Goal: Task Accomplishment & Management: Manage account settings

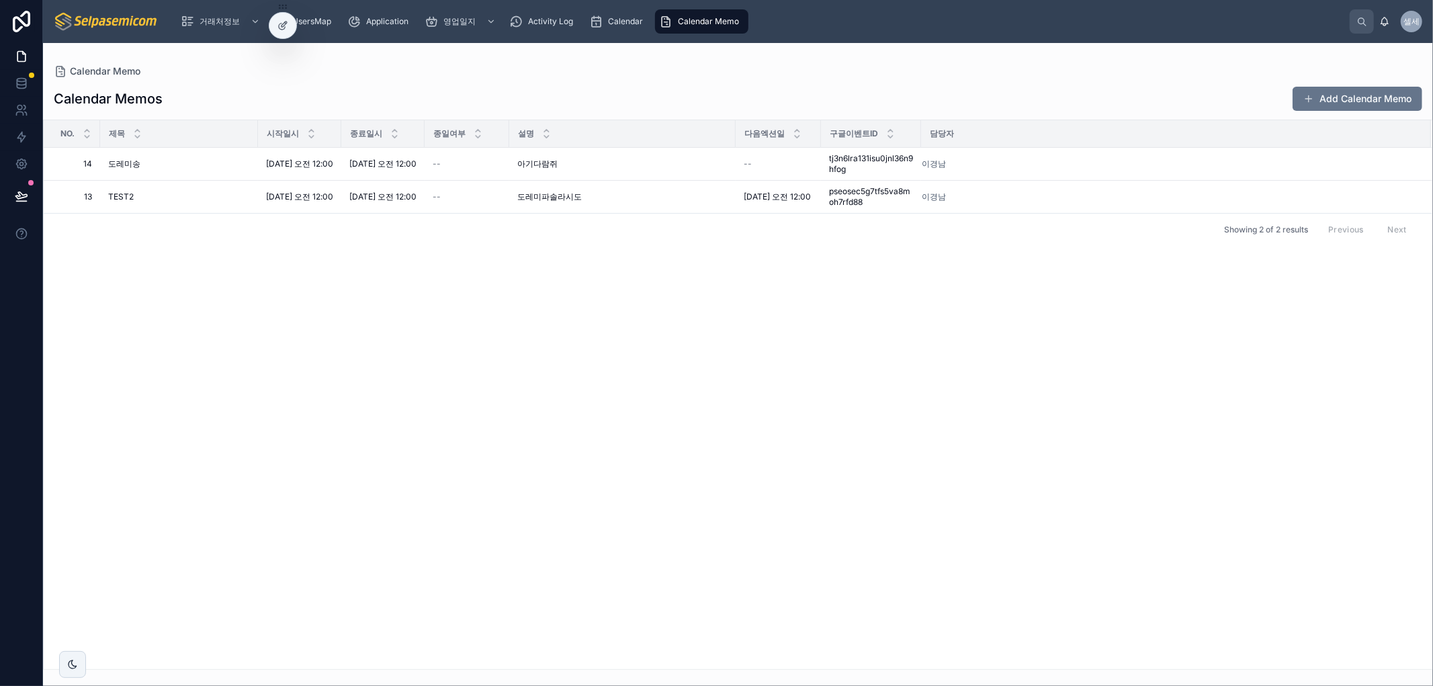
drag, startPoint x: 0, startPoint y: 364, endPoint x: 202, endPoint y: 390, distance: 203.2
click at [4, 366] on div at bounding box center [21, 343] width 43 height 686
click at [1150, 435] on div "No. 제목 시작일시 종료일시 종일여부 설명 다음엑션일 구글이벤트ID 담당자 14 14 [PERSON_NAME] [DATE] 오전 12:00 …" at bounding box center [738, 394] width 1389 height 549
click at [29, 113] on link at bounding box center [21, 110] width 42 height 27
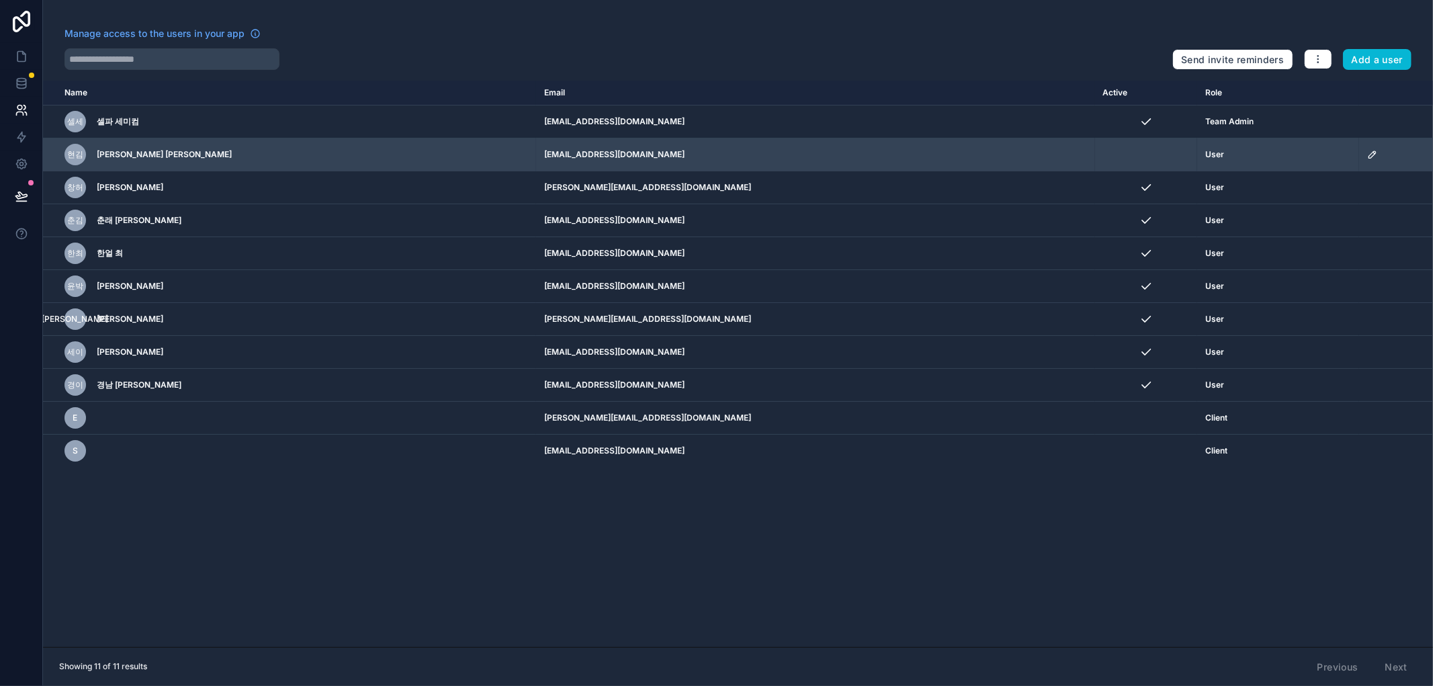
click at [1367, 155] on icon "scrollable content" at bounding box center [1372, 154] width 11 height 11
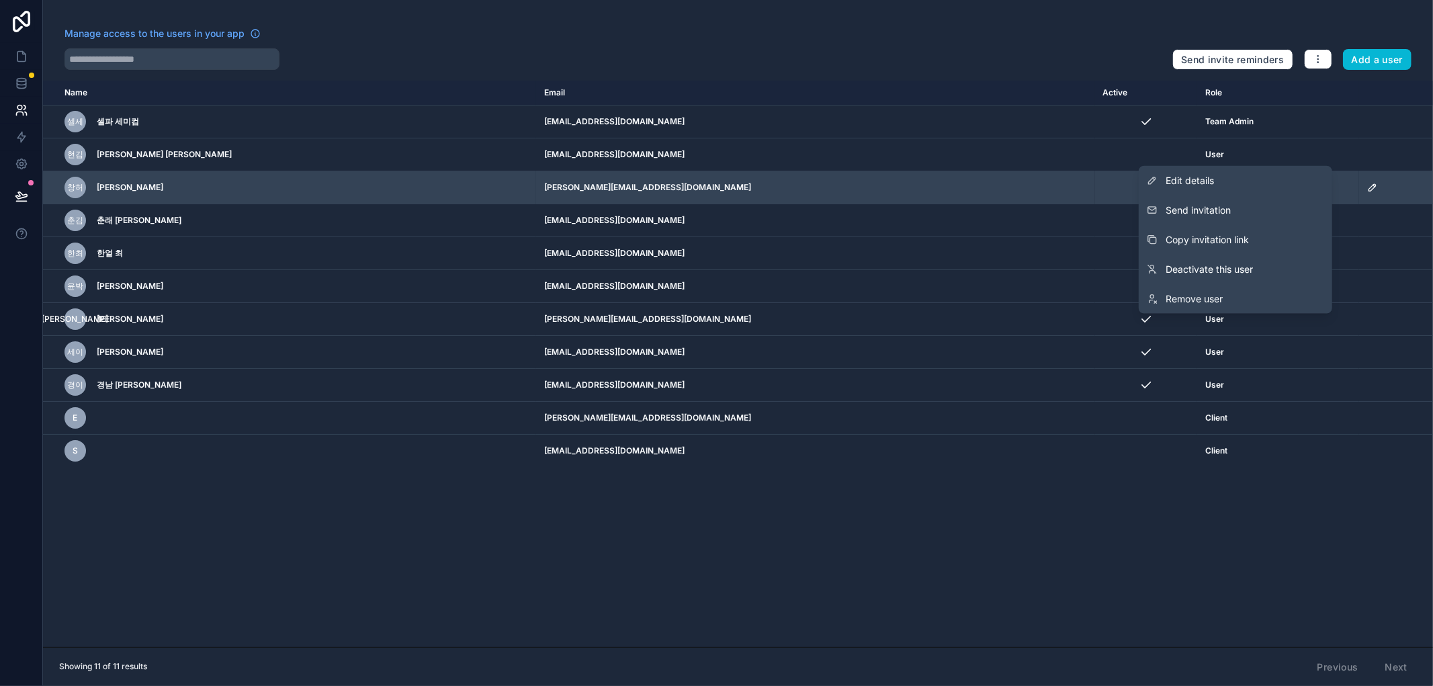
click at [1240, 178] on link "Edit details" at bounding box center [1235, 181] width 193 height 30
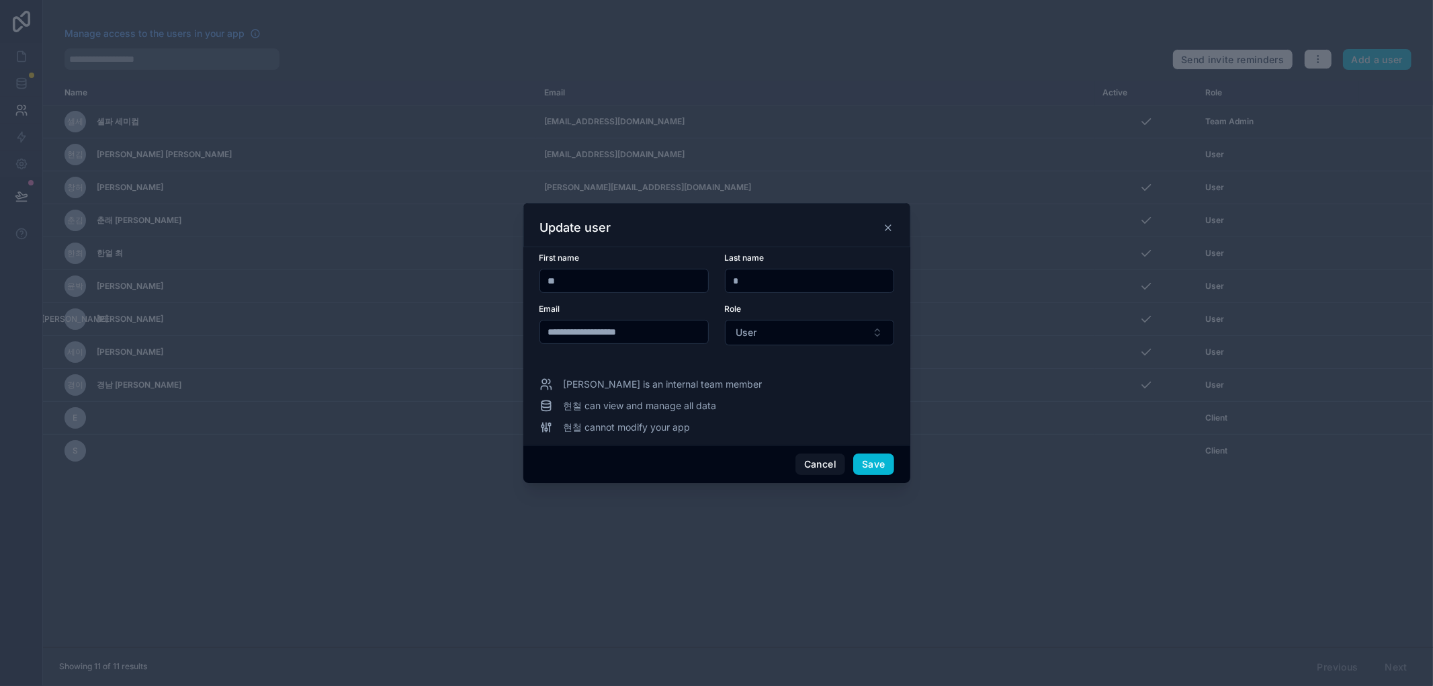
click at [672, 335] on input "**********" at bounding box center [624, 331] width 168 height 19
drag, startPoint x: 600, startPoint y: 333, endPoint x: 509, endPoint y: 335, distance: 90.7
click at [509, 335] on div "**********" at bounding box center [716, 343] width 1433 height 686
paste input "text"
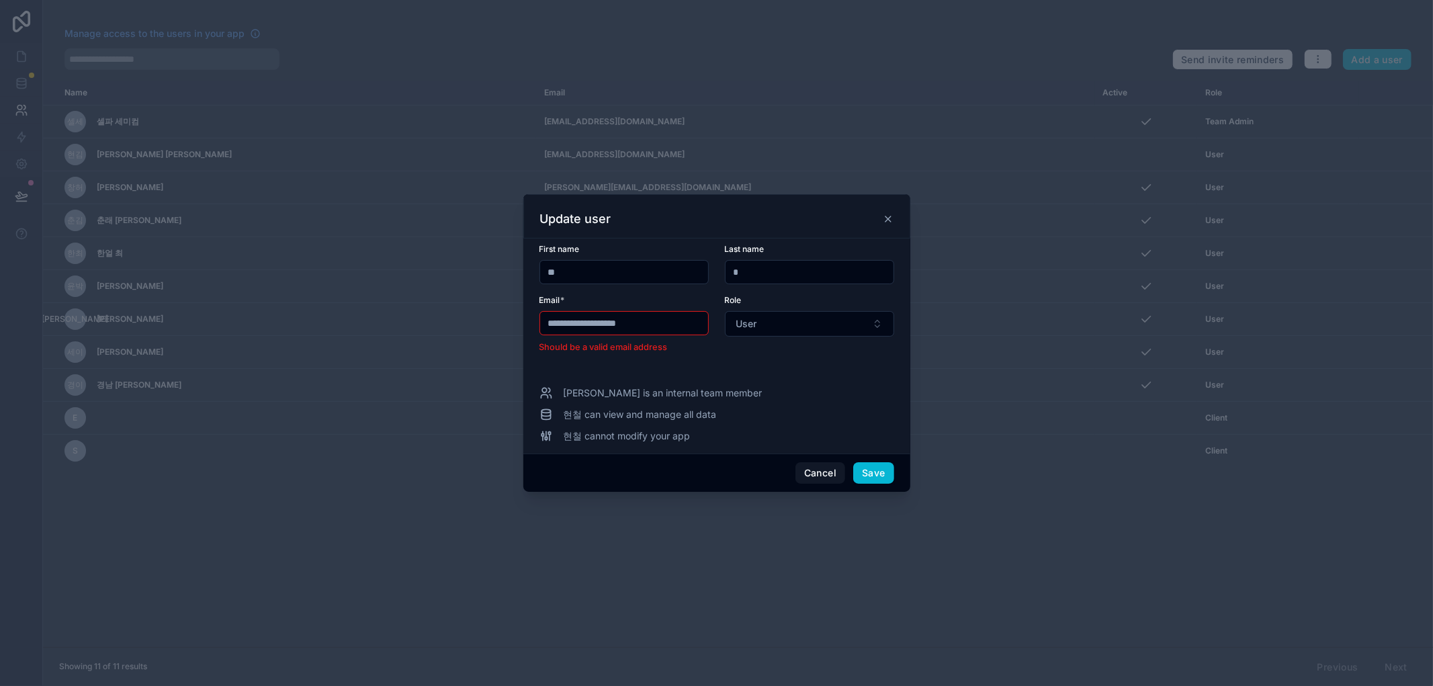
click at [552, 323] on input "**********" at bounding box center [624, 323] width 168 height 19
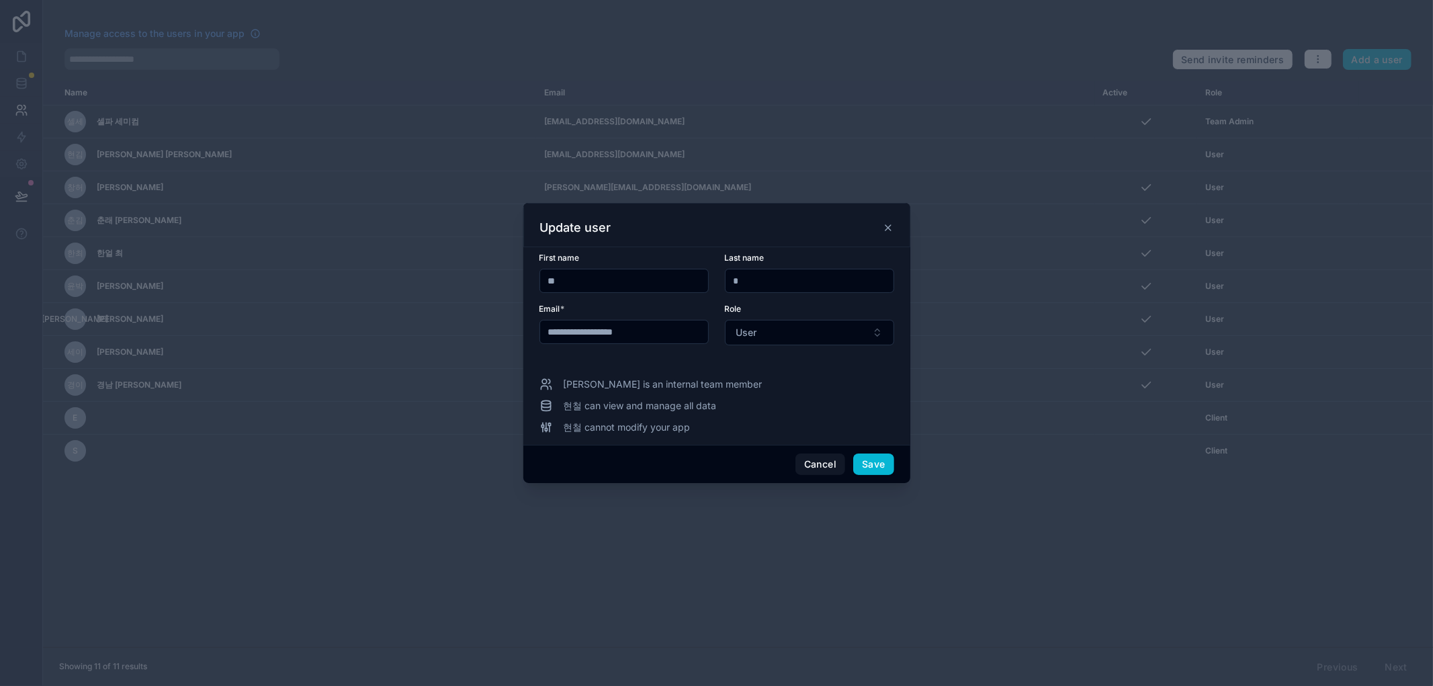
type input "**********"
click at [871, 462] on font "구하다" at bounding box center [870, 463] width 29 height 11
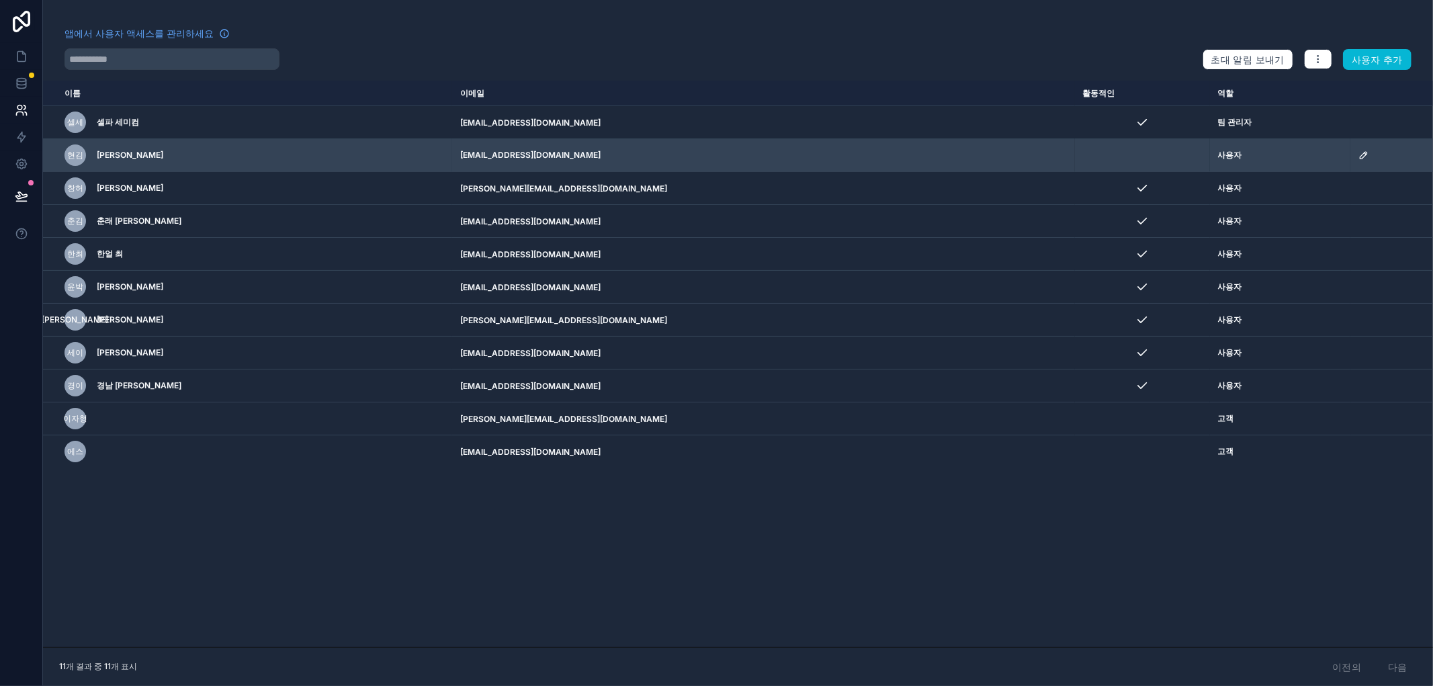
click at [1121, 163] on td "스크롤 가능한 콘텐츠" at bounding box center [1142, 155] width 135 height 33
click at [899, 159] on td "[EMAIL_ADDRESS][DOMAIN_NAME]" at bounding box center [763, 155] width 623 height 33
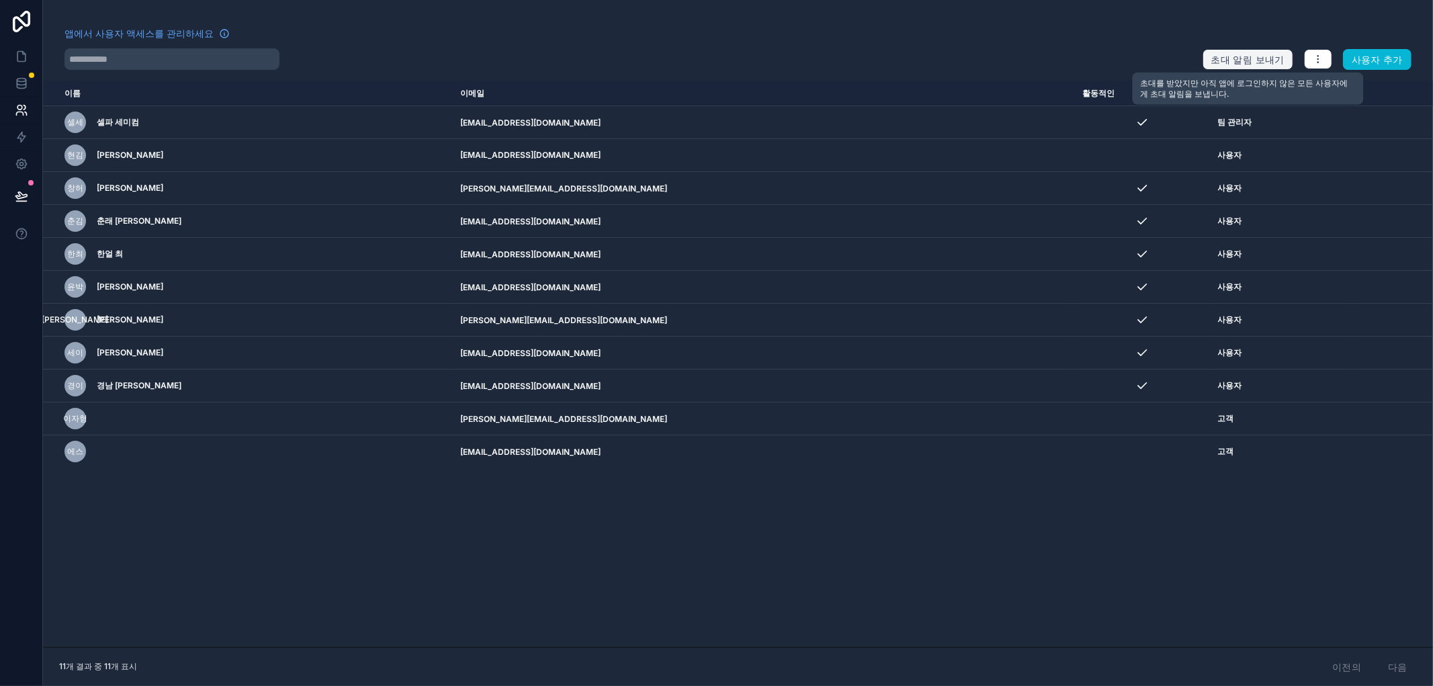
click at [1258, 54] on font "초대 알림 보내기" at bounding box center [1247, 59] width 73 height 11
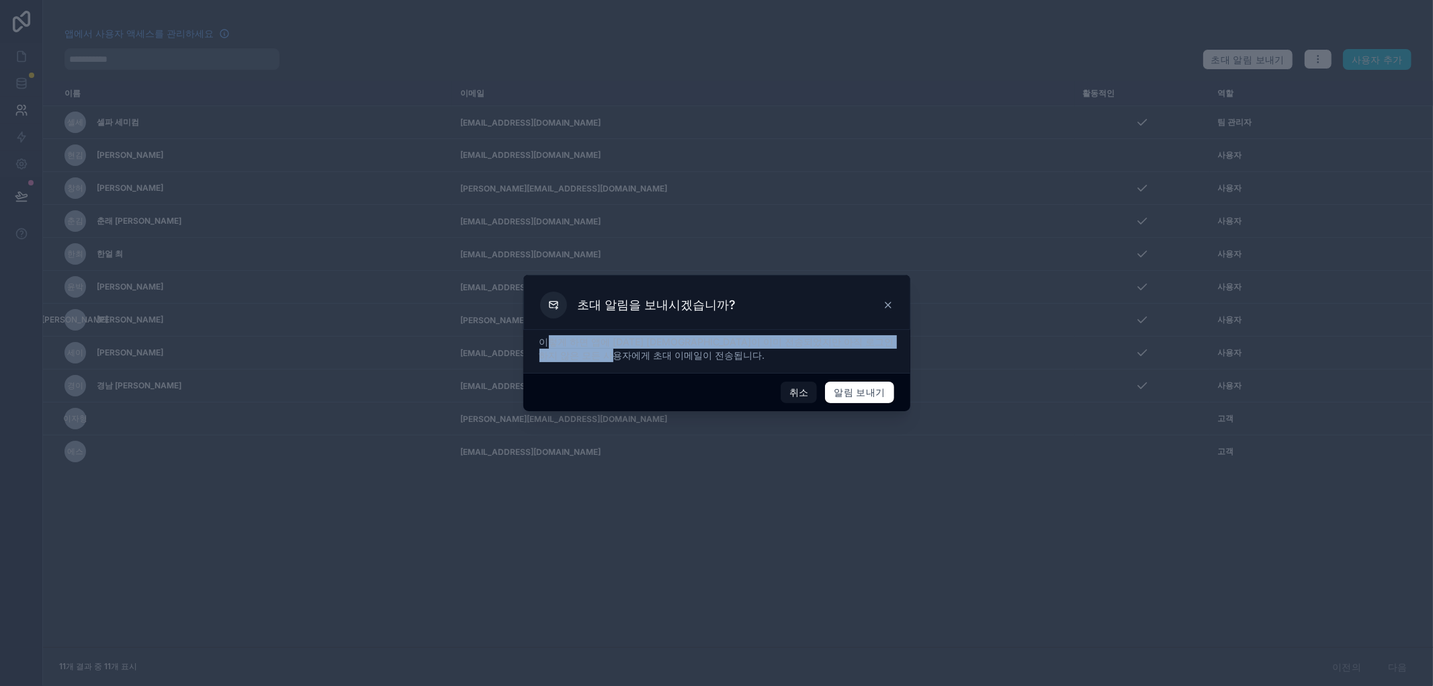
drag, startPoint x: 550, startPoint y: 343, endPoint x: 782, endPoint y: 363, distance: 233.3
click at [793, 353] on p "이렇게 하면 앱에 [DATE] [DEMOGRAPHIC_DATA]이 이미 전송되었지만 아직 로그인하지 않은 모든 사용자에게 초대 이메일이 전송됩…" at bounding box center [716, 348] width 355 height 27
click at [782, 363] on div "이렇게 하면 앱에 [DATE] [DEMOGRAPHIC_DATA]이 이미 전송되었지만 아직 로그인하지 않은 모든 사용자에게 초대 이메일이 전송됩…" at bounding box center [716, 351] width 387 height 43
click at [767, 345] on font "이렇게 하면 앱에 [DATE] [DEMOGRAPHIC_DATA]이 이미 전송되었지만 아직 로그인하지 않은 모든 사용자에게 초대 이메일이 전송됩…" at bounding box center [716, 348] width 355 height 25
drag, startPoint x: 668, startPoint y: 325, endPoint x: 735, endPoint y: 353, distance: 72.3
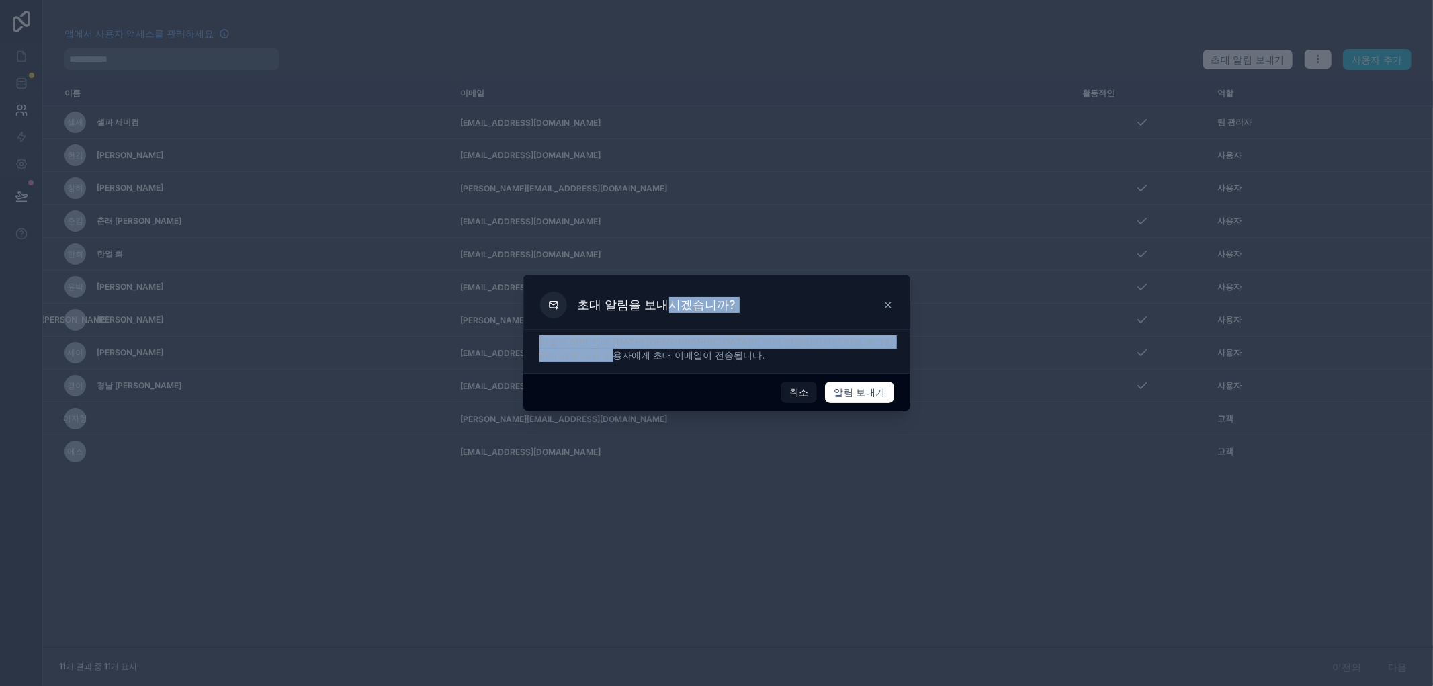
click at [735, 353] on div "초대 알림을 보내시겠습니까? 이렇게 하면 앱에 [DATE] 초대장이 이미 전송되었지만 아직 로그인하지 않은 모든 사용자에게 초대 이메일이 전송…" at bounding box center [716, 343] width 387 height 136
click at [733, 358] on p "이렇게 하면 앱에 [DATE] [DEMOGRAPHIC_DATA]이 이미 전송되었지만 아직 로그인하지 않은 모든 사용자에게 초대 이메일이 전송됩…" at bounding box center [716, 348] width 355 height 27
click at [888, 302] on icon at bounding box center [888, 305] width 11 height 11
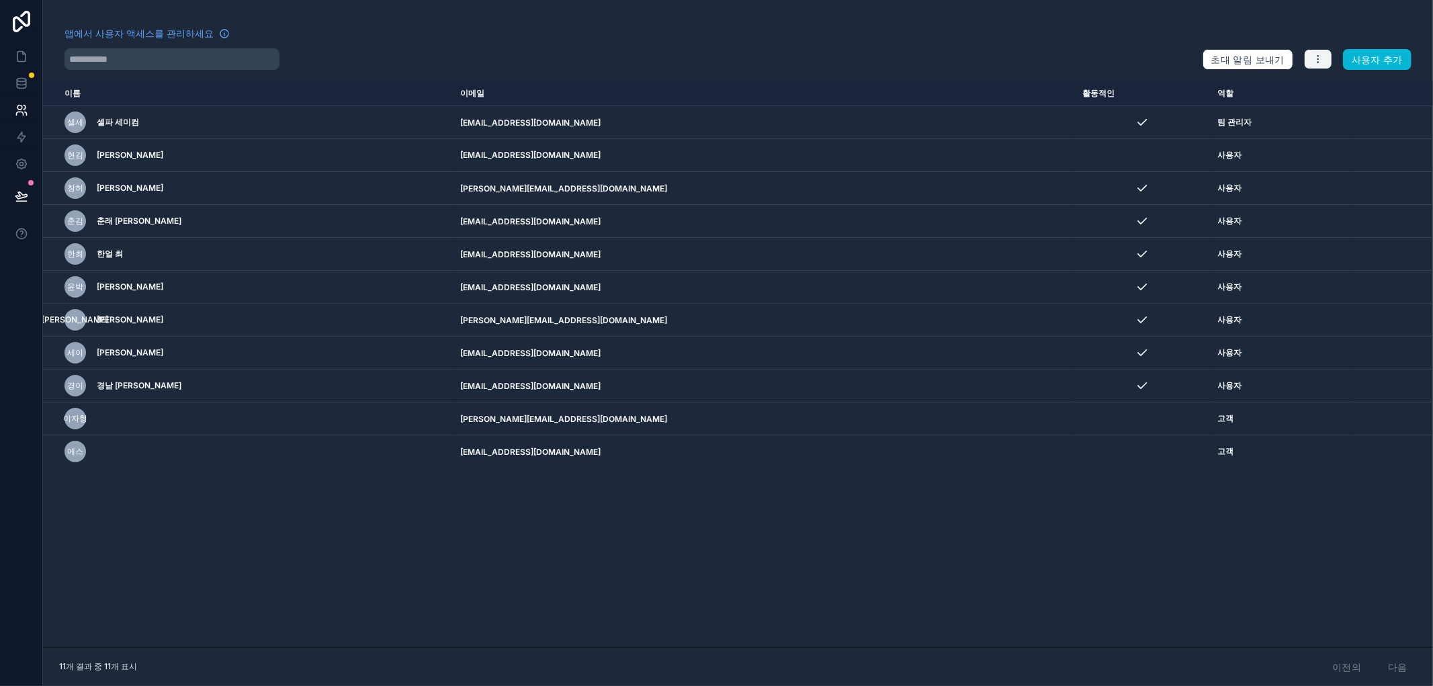
click at [1328, 57] on button "button" at bounding box center [1318, 59] width 28 height 20
click at [1351, 94] on font "역할 관리" at bounding box center [1347, 90] width 34 height 10
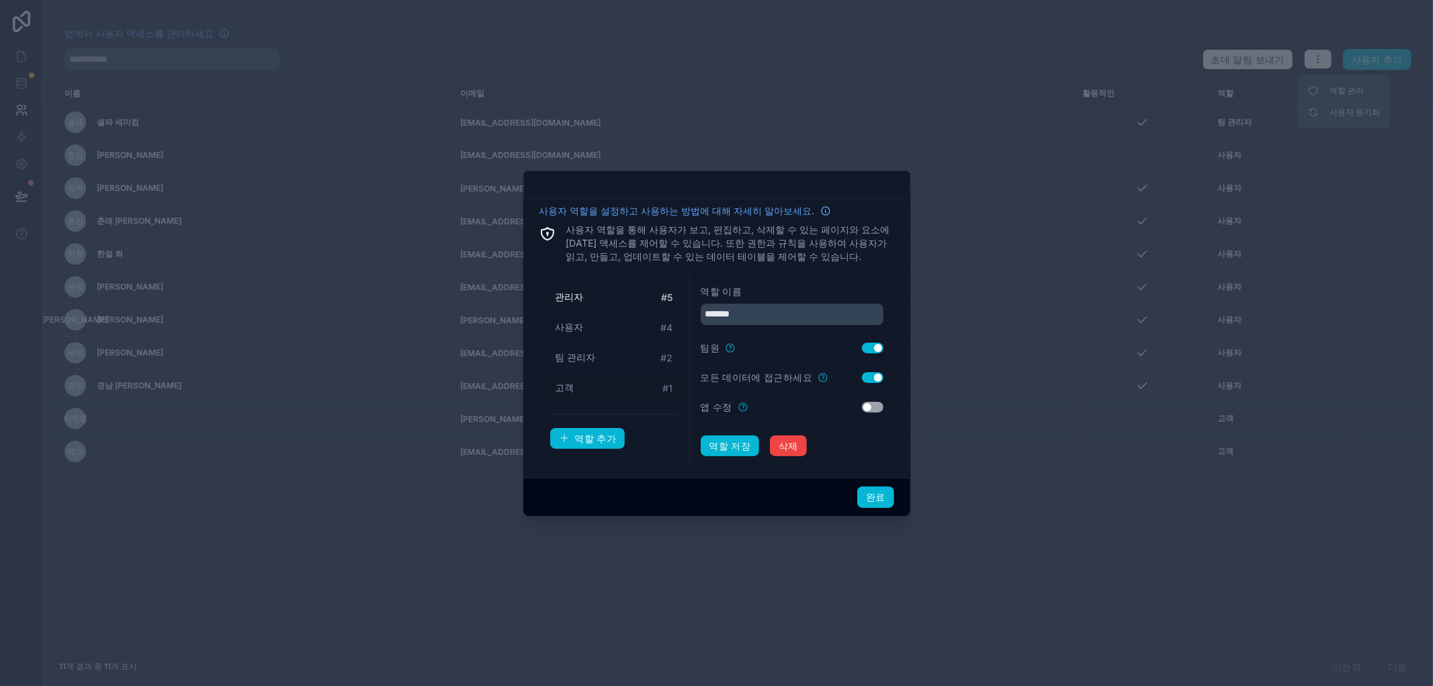
click at [572, 386] on font "고객" at bounding box center [565, 387] width 19 height 11
click at [590, 357] on font "팀 관리자" at bounding box center [576, 356] width 40 height 11
click at [566, 321] on font "사용자" at bounding box center [570, 326] width 28 height 11
click at [552, 292] on div "관리자 # 5" at bounding box center [614, 297] width 128 height 25
click at [575, 325] on font "사용자" at bounding box center [570, 326] width 28 height 11
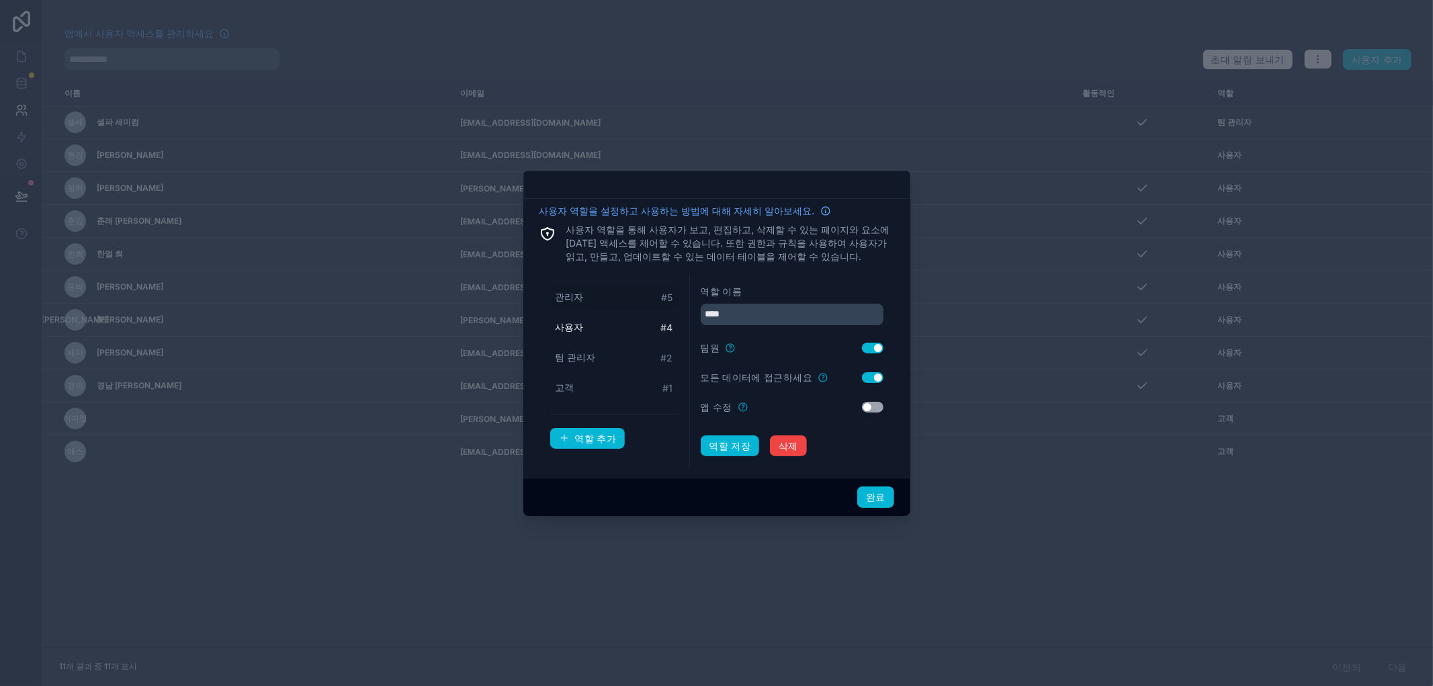
click at [564, 300] on font "관리자" at bounding box center [570, 296] width 28 height 11
click at [571, 325] on font "사용자" at bounding box center [570, 326] width 28 height 11
click at [574, 293] on font "관리자" at bounding box center [570, 296] width 28 height 11
click at [570, 328] on font "사용자" at bounding box center [570, 326] width 28 height 11
type input "****"
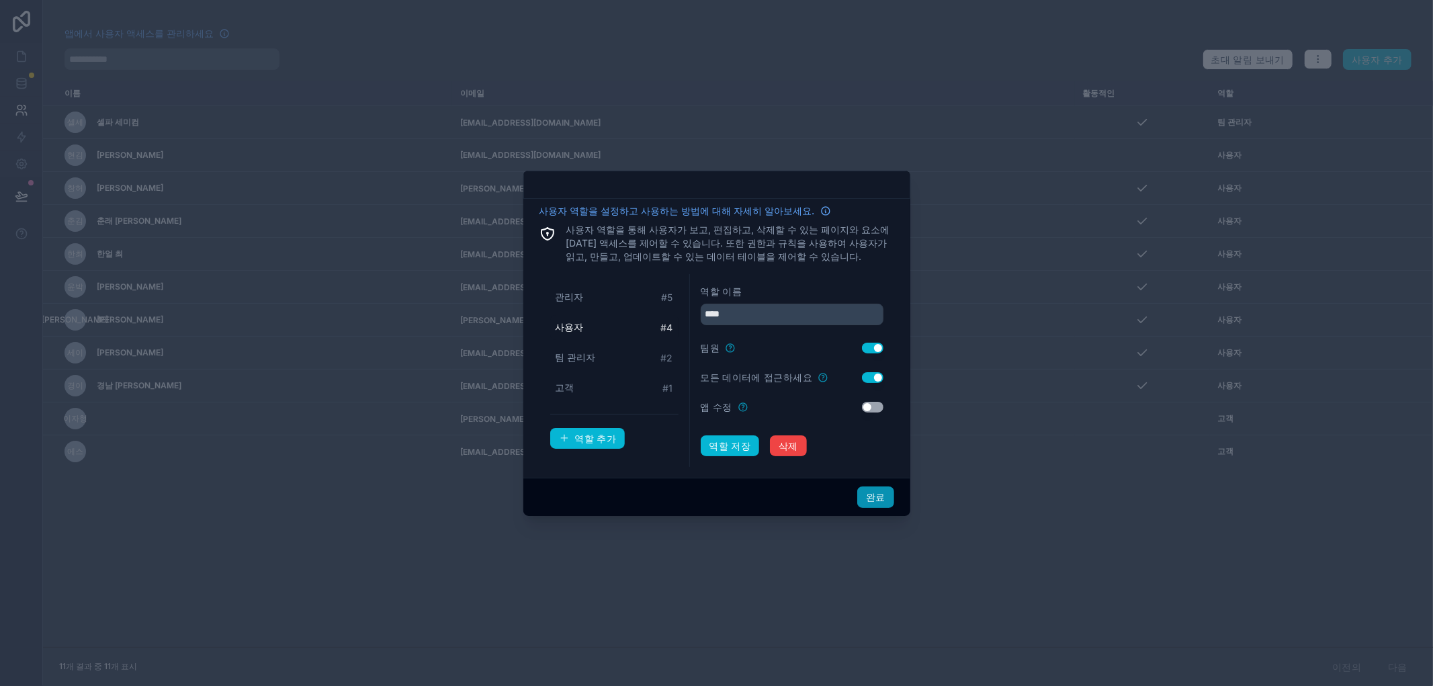
click at [871, 499] on font "완료" at bounding box center [875, 496] width 19 height 11
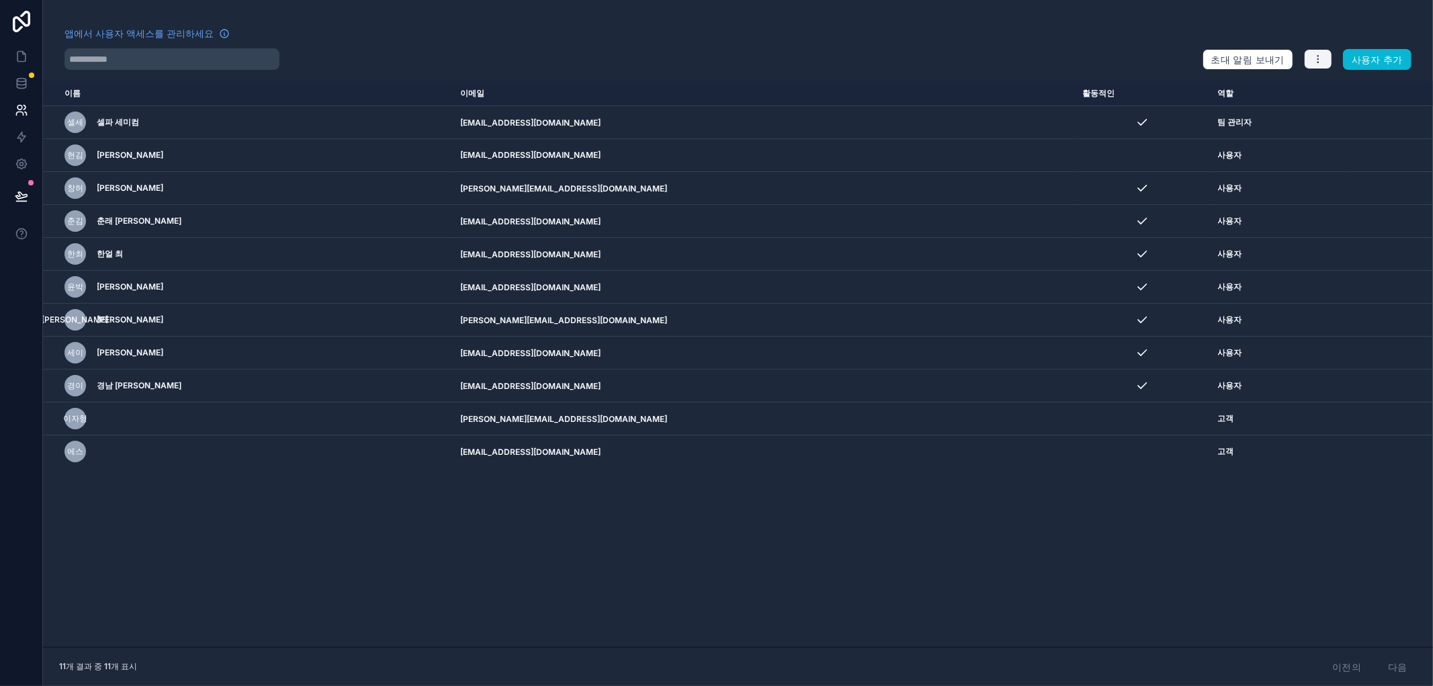
click at [1324, 63] on button "button" at bounding box center [1318, 59] width 28 height 20
click at [1342, 92] on font "역할 관리" at bounding box center [1347, 90] width 34 height 10
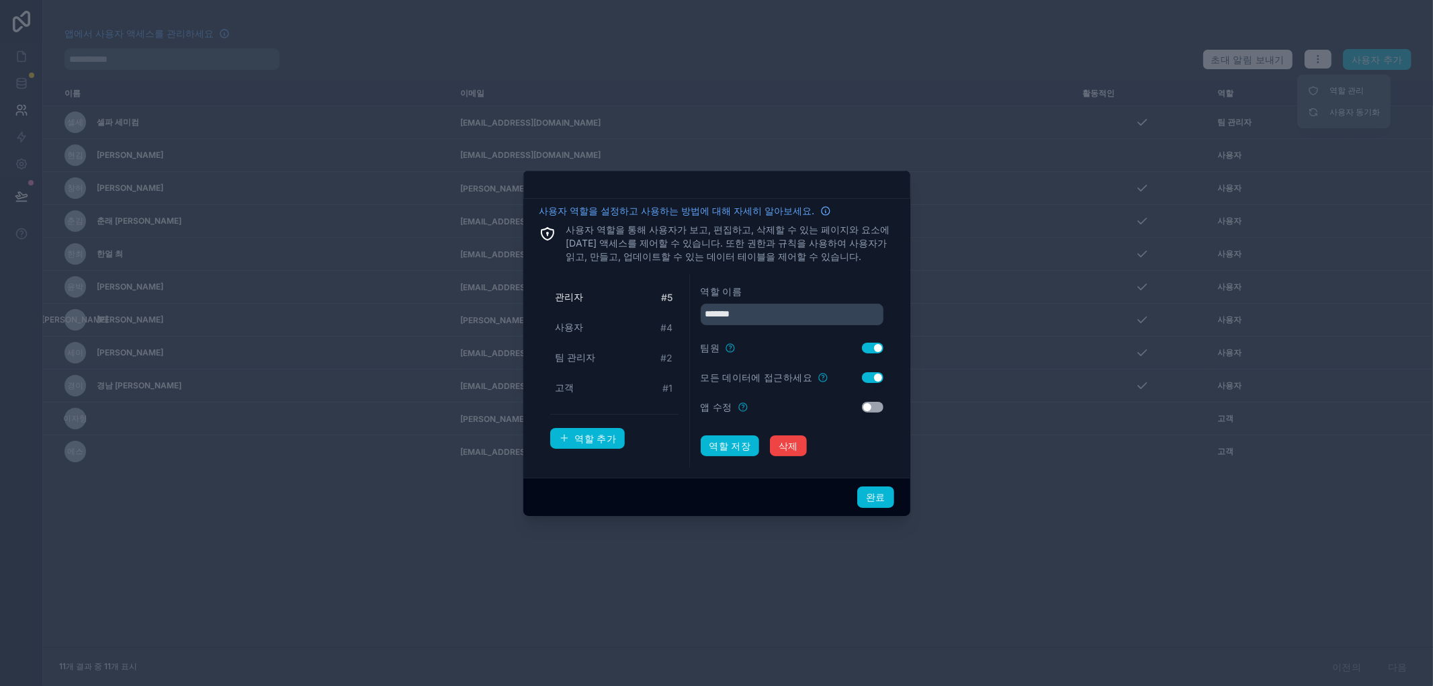
click at [869, 404] on button "설정 사용" at bounding box center [872, 407] width 21 height 11
click at [873, 495] on font "완료" at bounding box center [875, 496] width 19 height 11
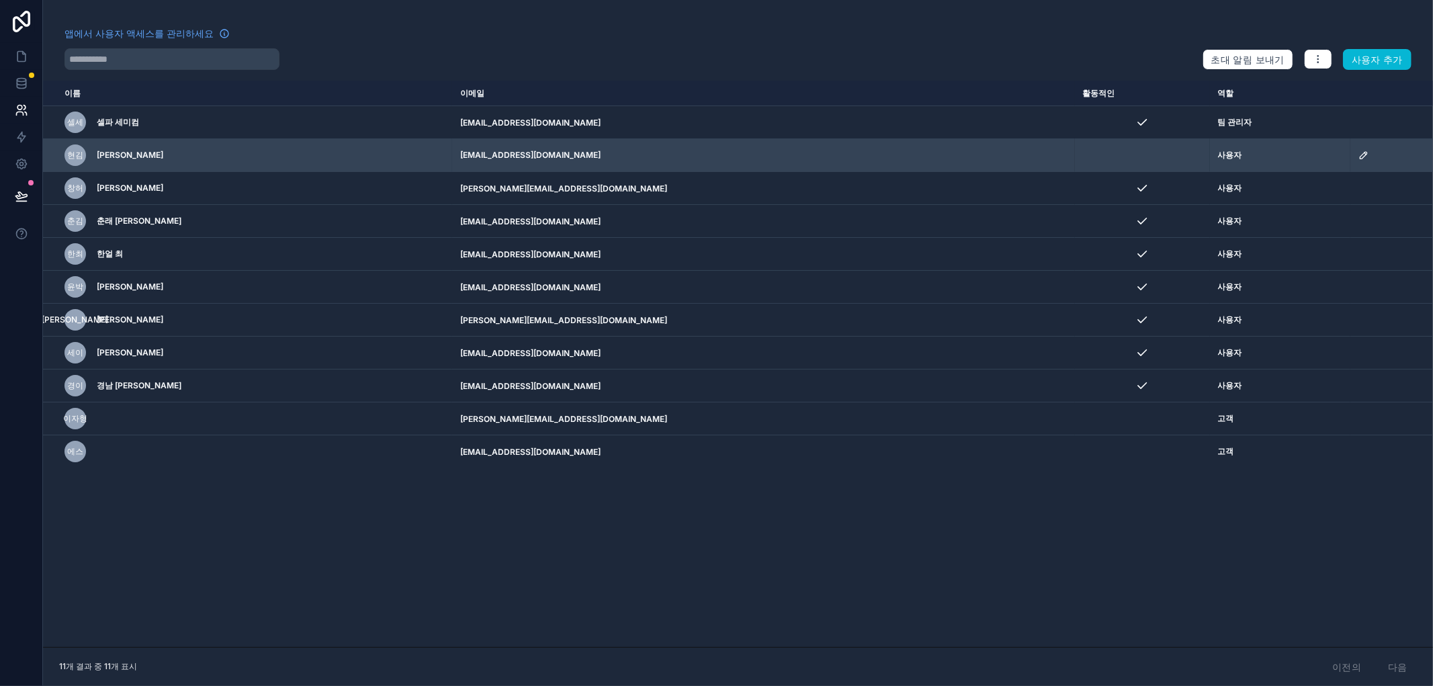
click at [1218, 157] on div "사용자" at bounding box center [1280, 155] width 124 height 11
click at [1358, 155] on icon "스크롤 가능한 콘텐츠" at bounding box center [1363, 155] width 11 height 11
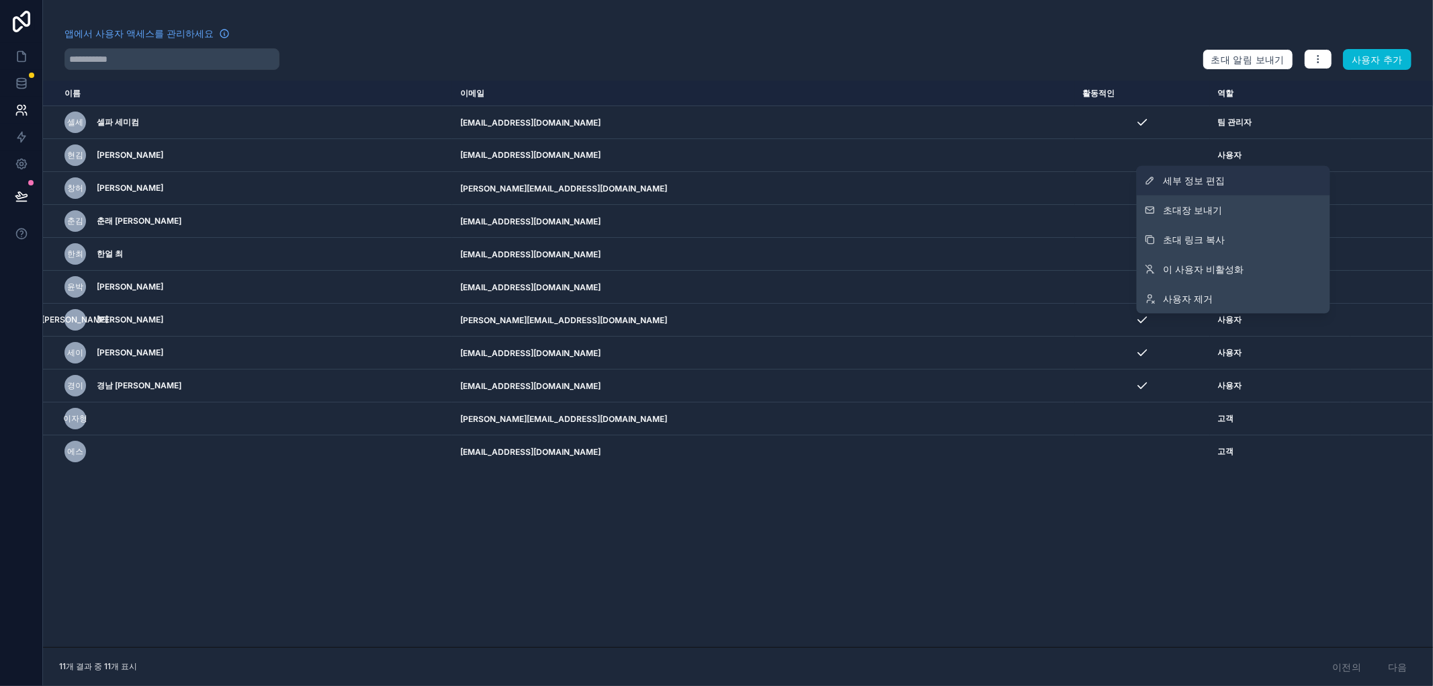
click at [1227, 181] on link "세부 정보 편집" at bounding box center [1233, 181] width 193 height 30
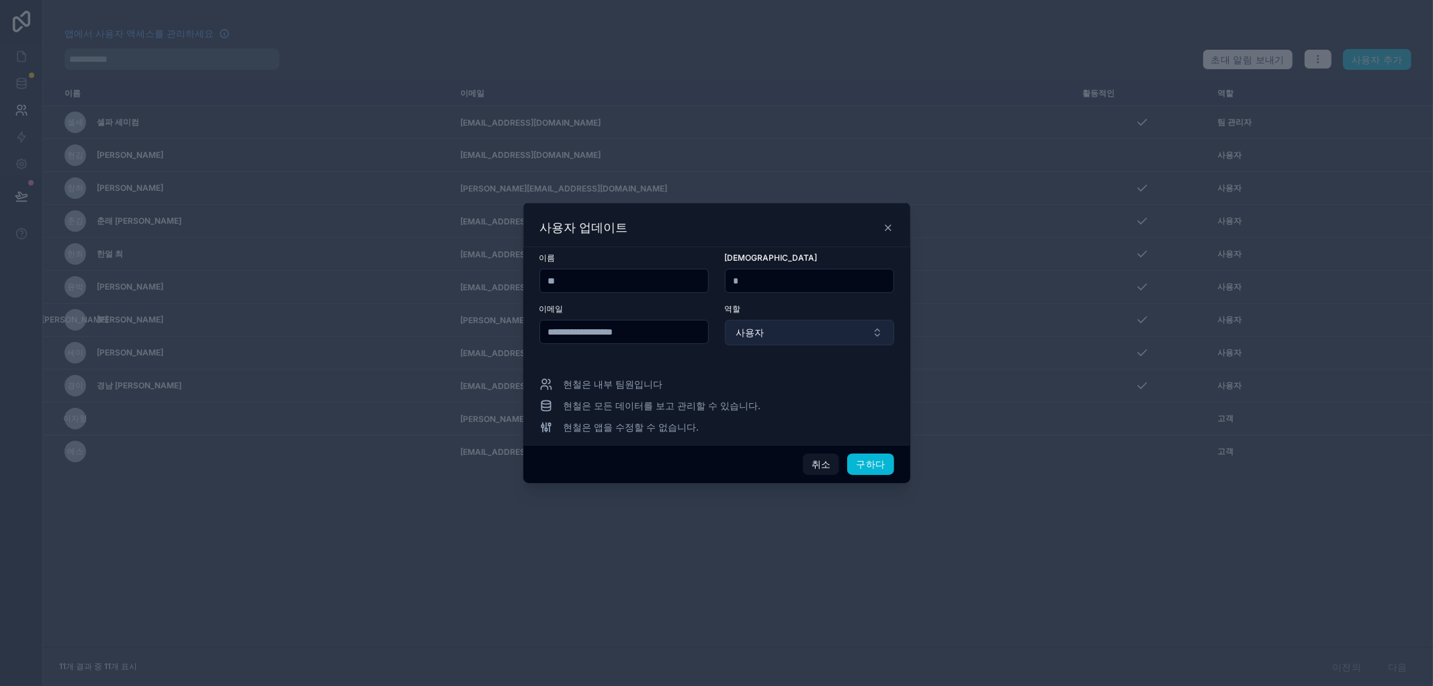
click at [765, 326] on button "사용자" at bounding box center [809, 333] width 169 height 26
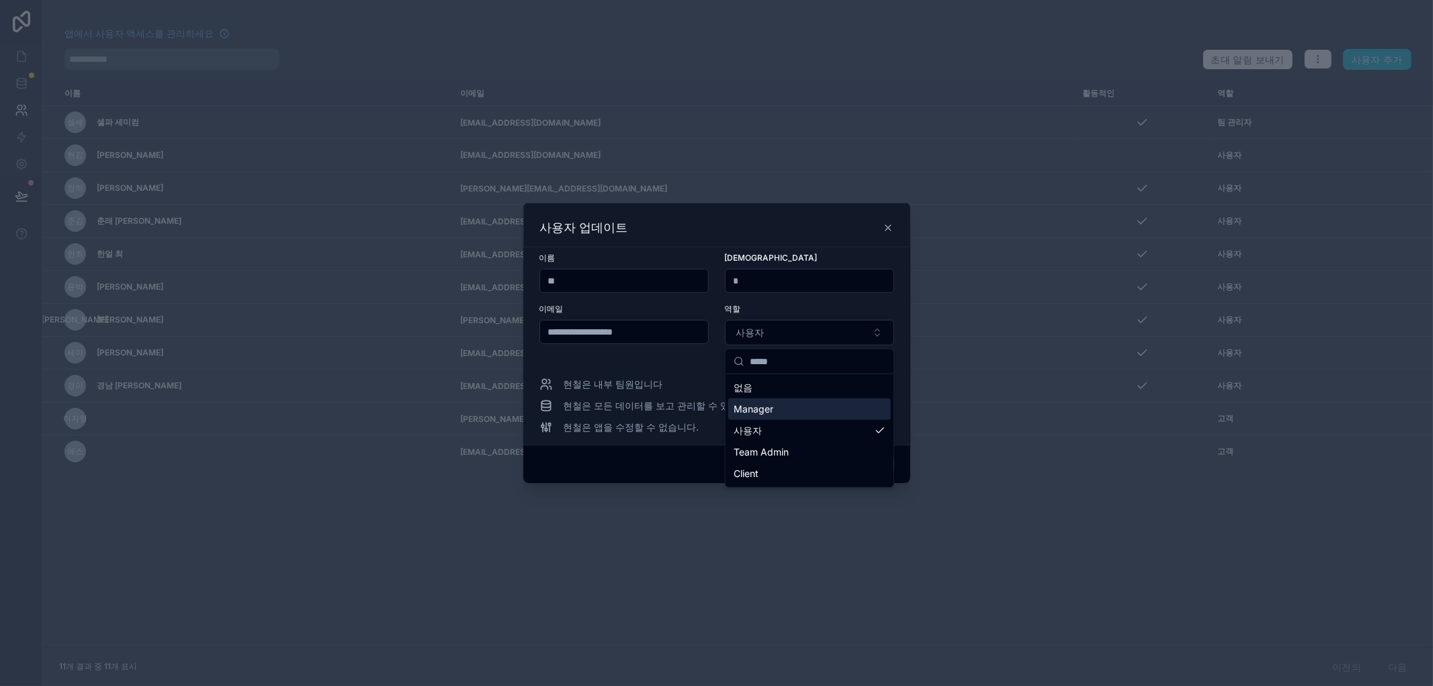
click at [742, 413] on span "Manager" at bounding box center [754, 408] width 40 height 13
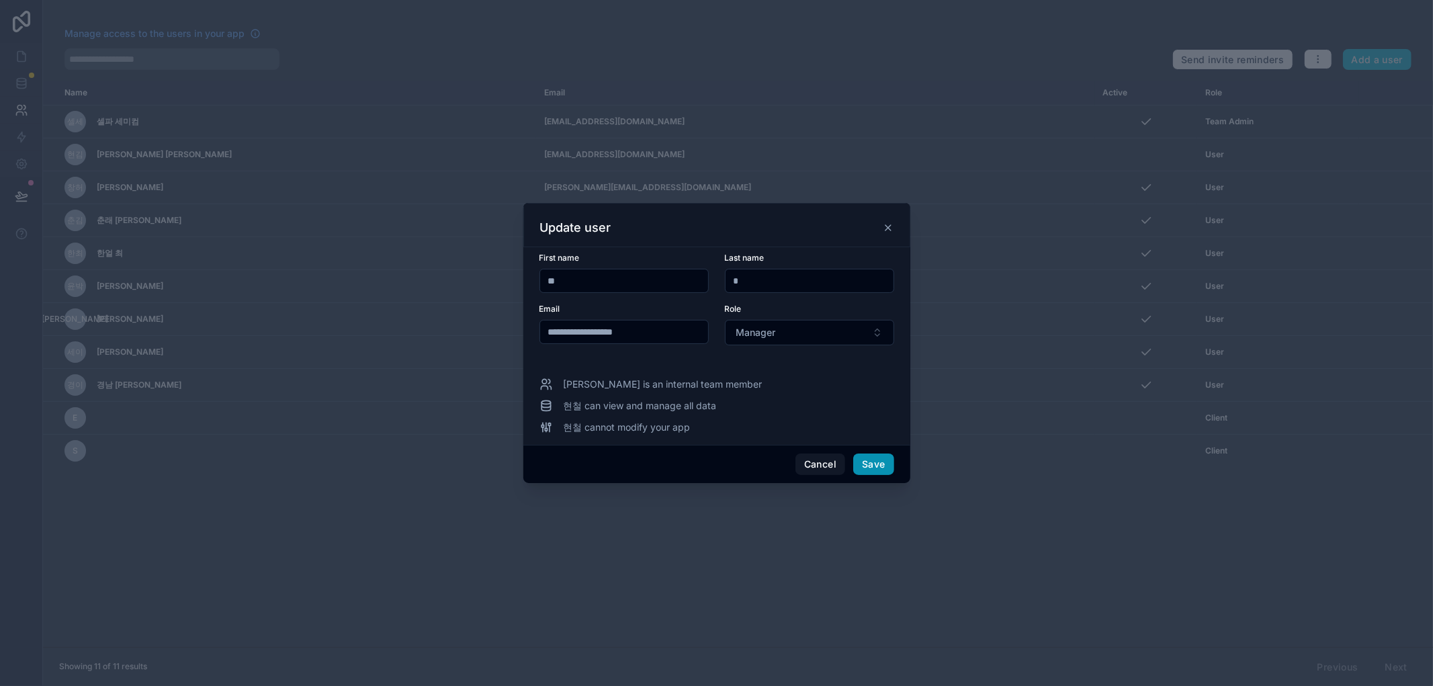
click at [875, 466] on button "Save" at bounding box center [873, 463] width 40 height 21
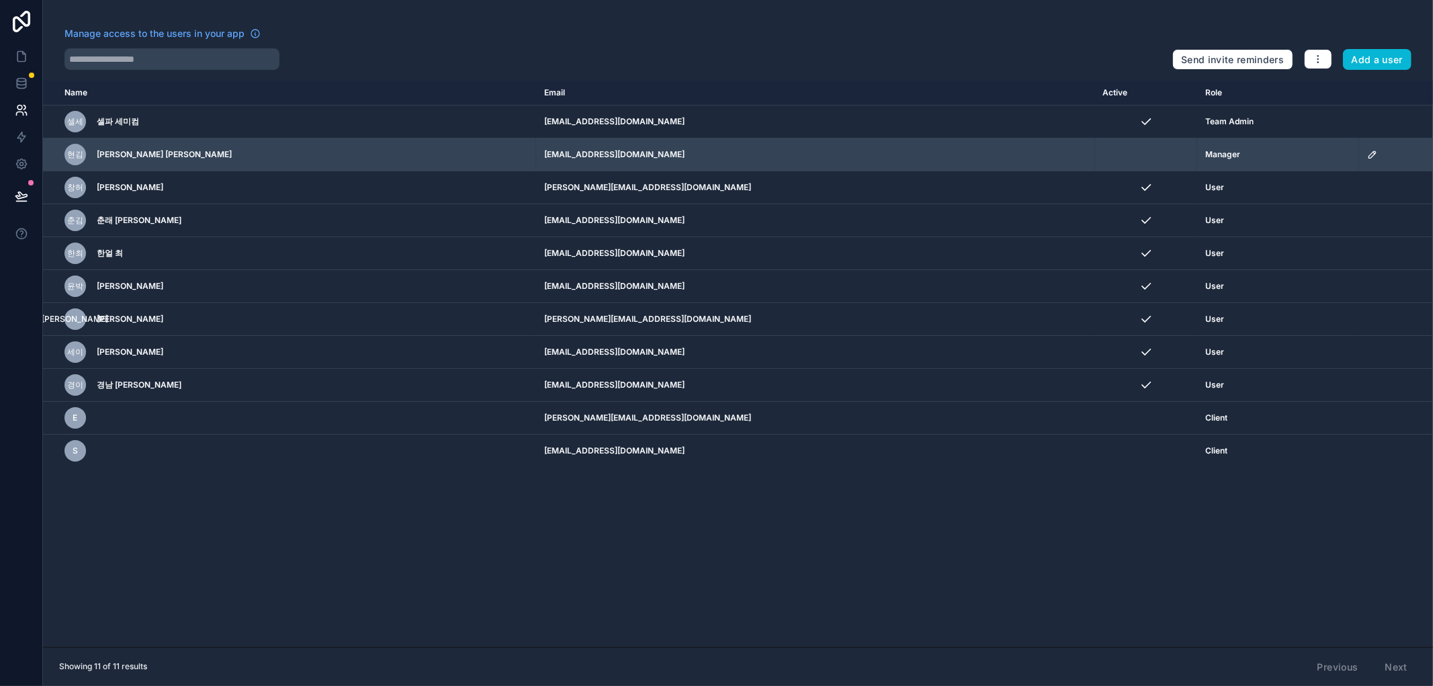
click at [1095, 152] on td "scrollable content" at bounding box center [1146, 154] width 103 height 33
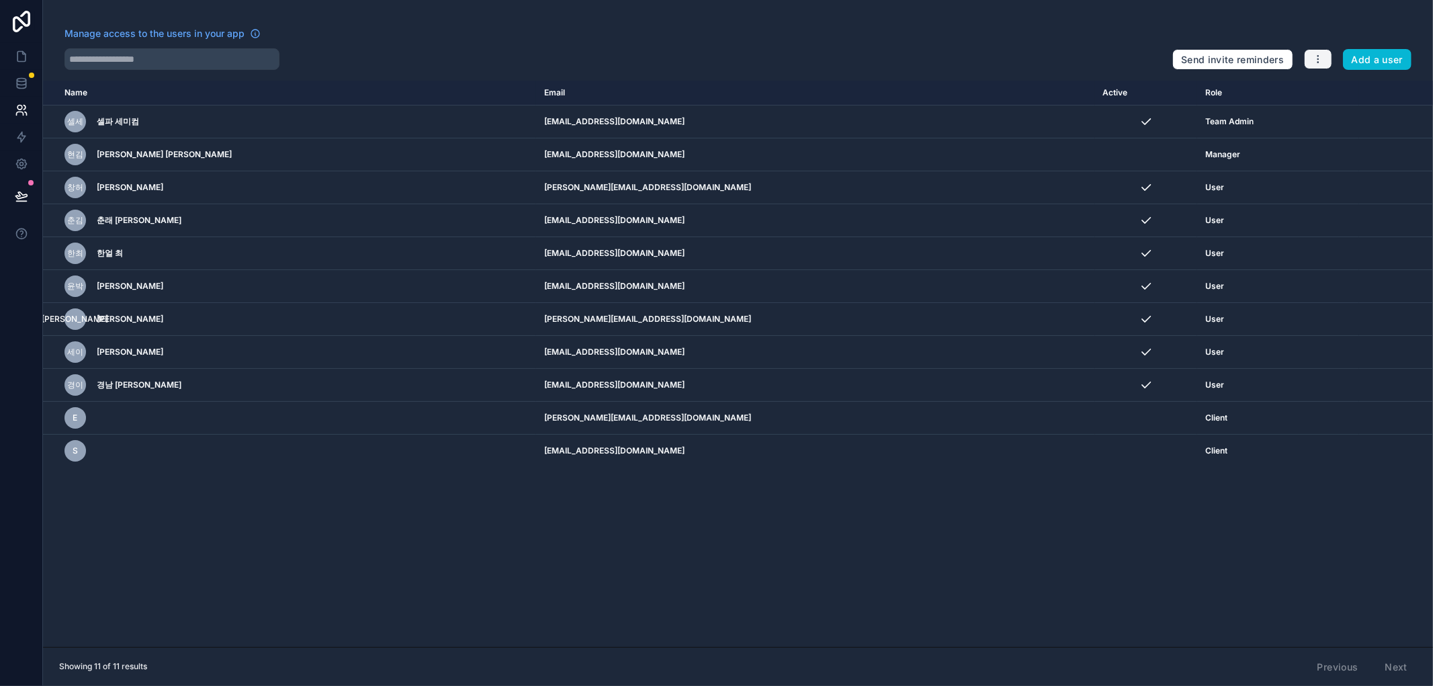
click at [1314, 58] on icon "button" at bounding box center [1318, 59] width 11 height 11
click at [976, 7] on div "Manage access to the users in your app Send invite reminders Add a user Name Em…" at bounding box center [738, 343] width 1390 height 686
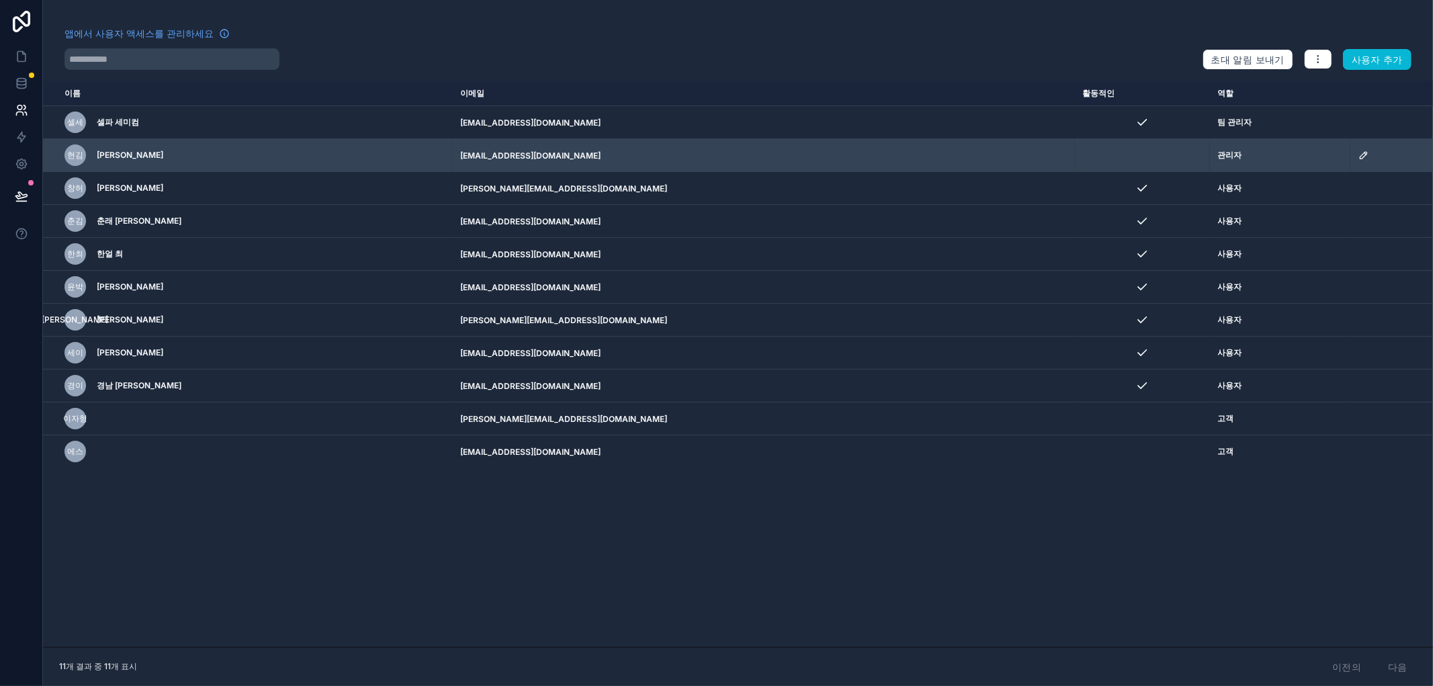
click at [1358, 152] on icon "스크롤 가능한 콘텐츠" at bounding box center [1363, 155] width 11 height 11
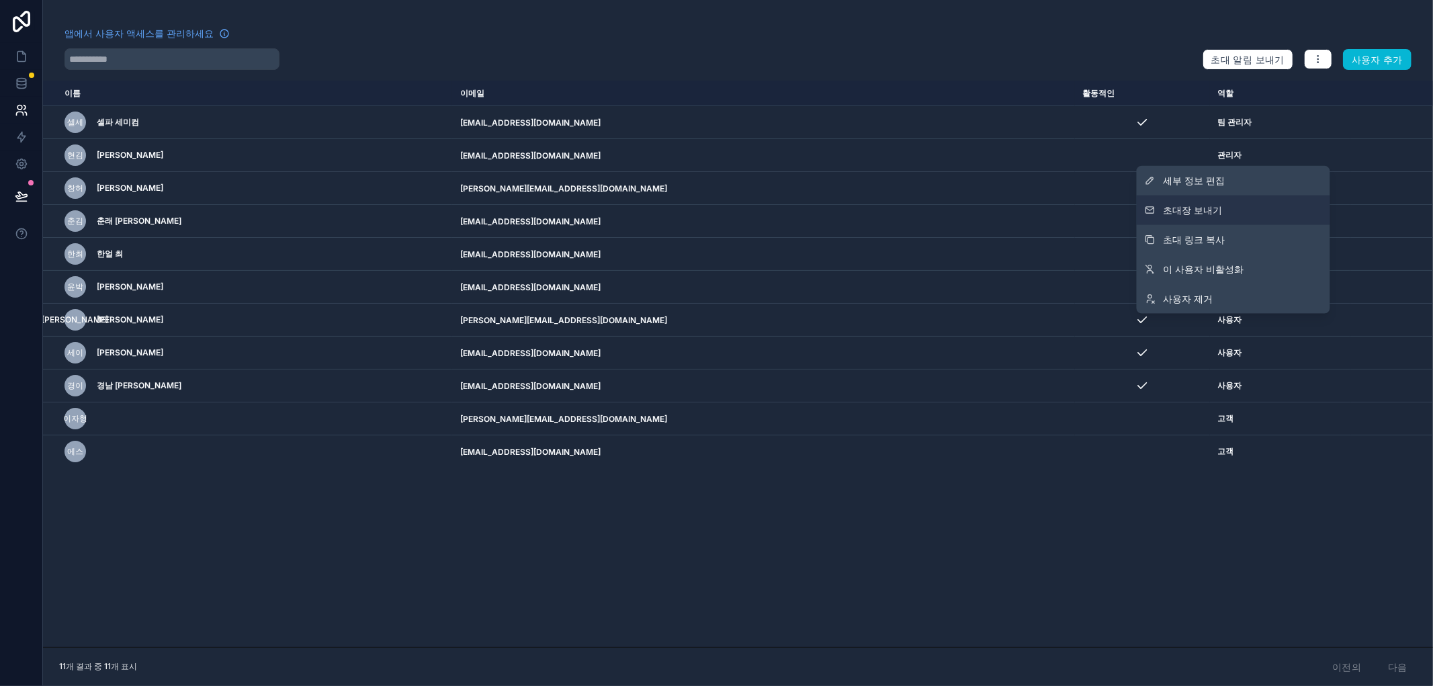
click at [1217, 204] on font "초대장 보내기" at bounding box center [1193, 209] width 59 height 11
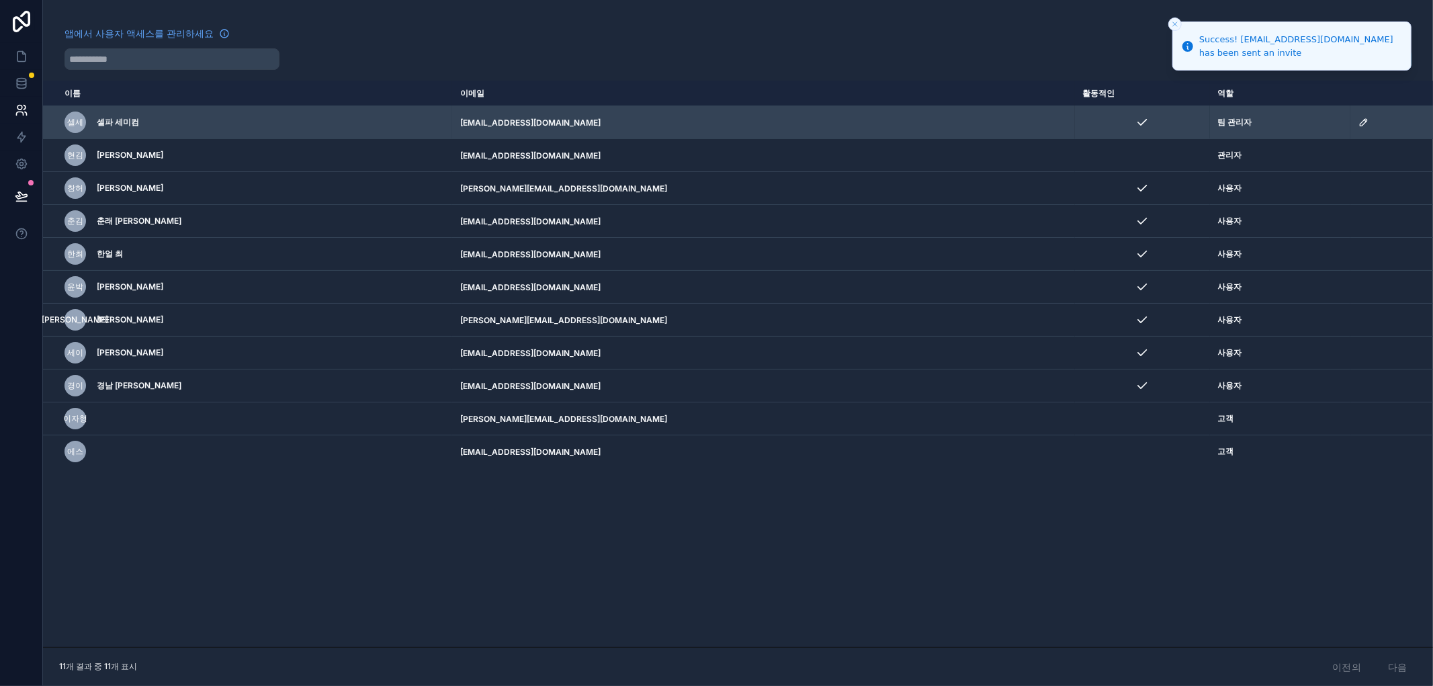
drag, startPoint x: 1206, startPoint y: 49, endPoint x: 1227, endPoint y: 115, distance: 69.1
click at [1223, 71] on li "Success! [EMAIL_ADDRESS][DOMAIN_NAME] has been sent an invite" at bounding box center [1291, 45] width 239 height 49
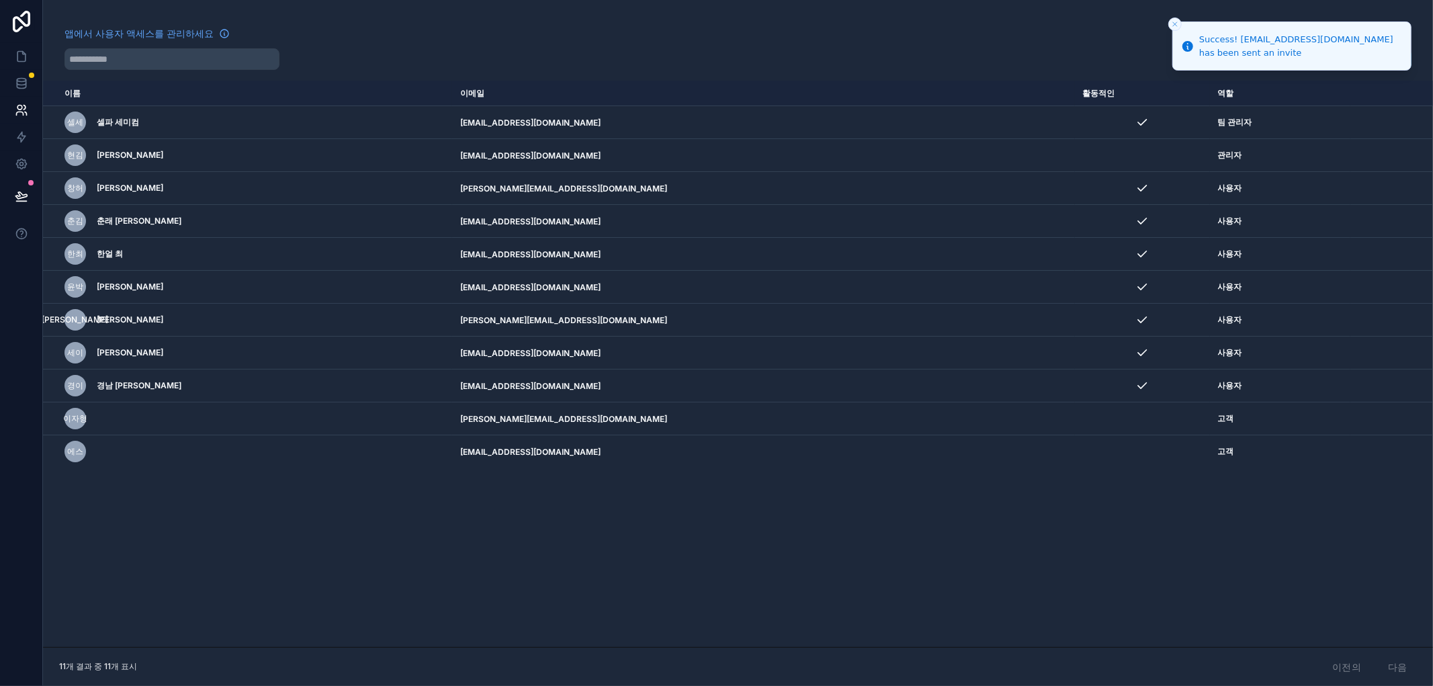
click at [1221, 58] on div "Success! [EMAIL_ADDRESS][DOMAIN_NAME] has been sent an invite" at bounding box center [1299, 46] width 201 height 26
drag, startPoint x: 1198, startPoint y: 34, endPoint x: 1421, endPoint y: 82, distance: 228.1
click at [1264, 67] on li "Success! [EMAIL_ADDRESS][DOMAIN_NAME] has been sent an invite" at bounding box center [1291, 45] width 239 height 49
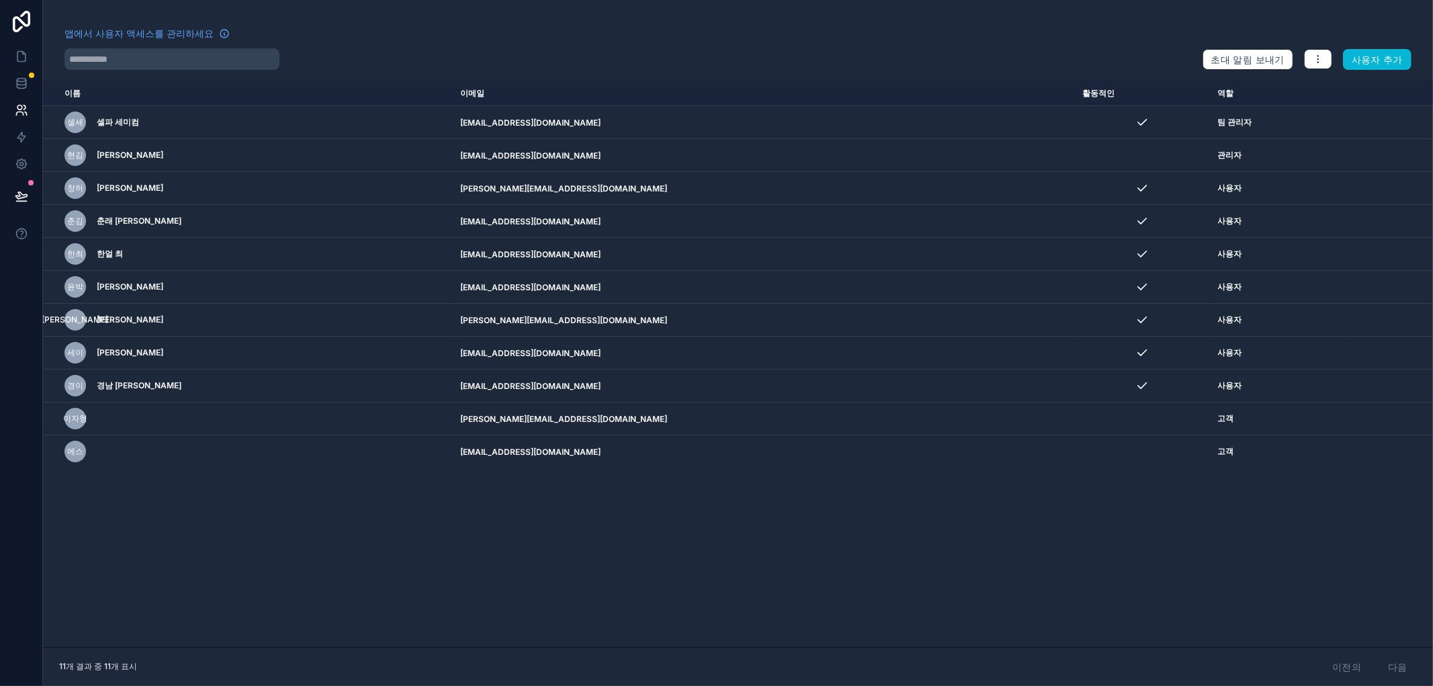
click at [1103, 567] on div "이름 이메일 활동적인 역할 [DOMAIN_NAME] [PERSON_NAME] 세미컴 [EMAIL_ADDRESS][DOMAIN_NAME] 팀 관…" at bounding box center [738, 364] width 1390 height 566
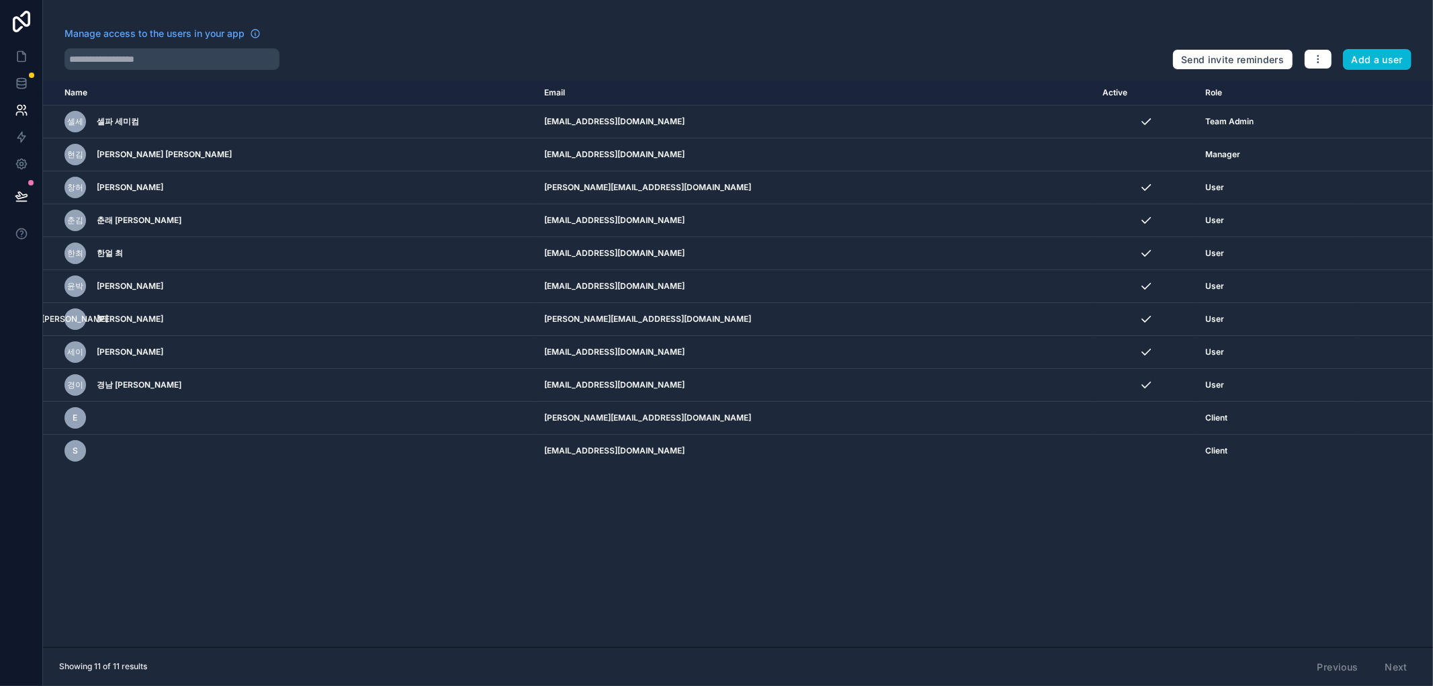
drag, startPoint x: 799, startPoint y: 36, endPoint x: 795, endPoint y: 56, distance: 20.6
click at [799, 38] on div "Manage access to the users in your app" at bounding box center [612, 37] width 1097 height 21
click at [22, 83] on icon at bounding box center [21, 83] width 13 height 13
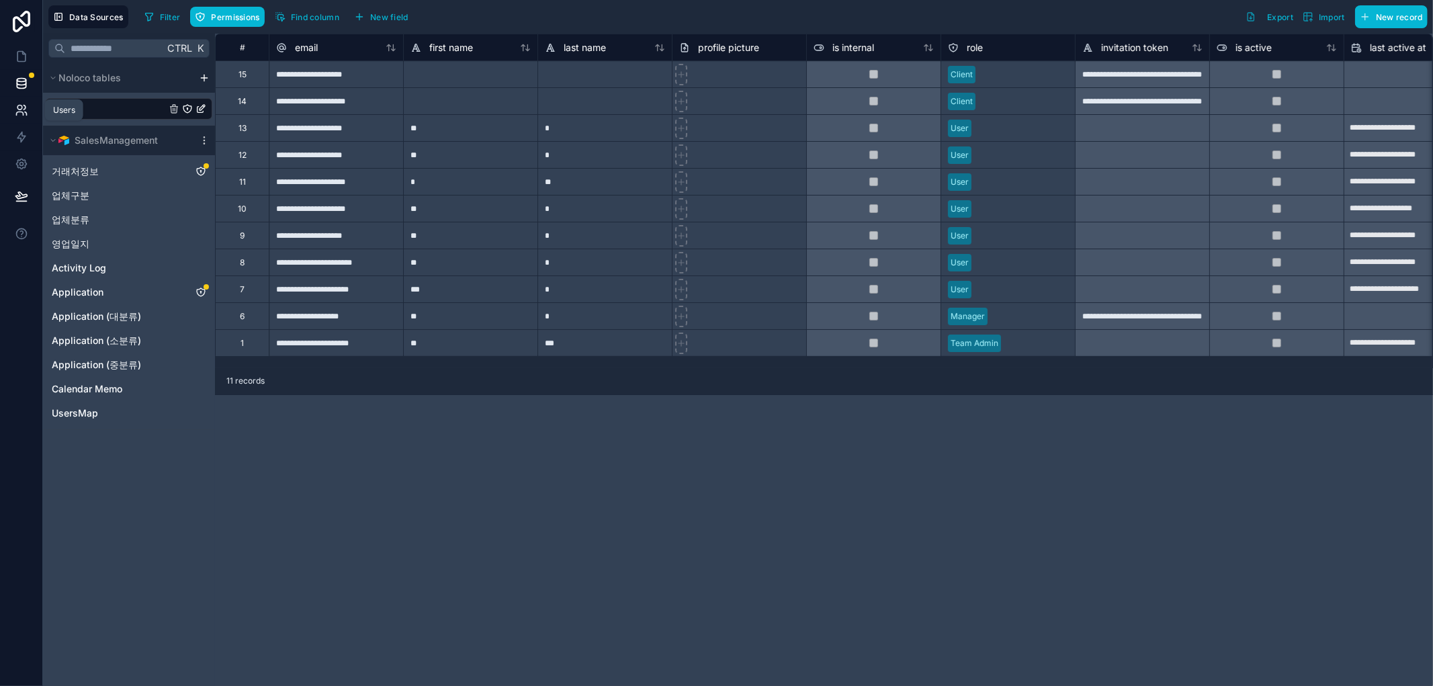
click at [26, 115] on icon at bounding box center [26, 113] width 2 height 3
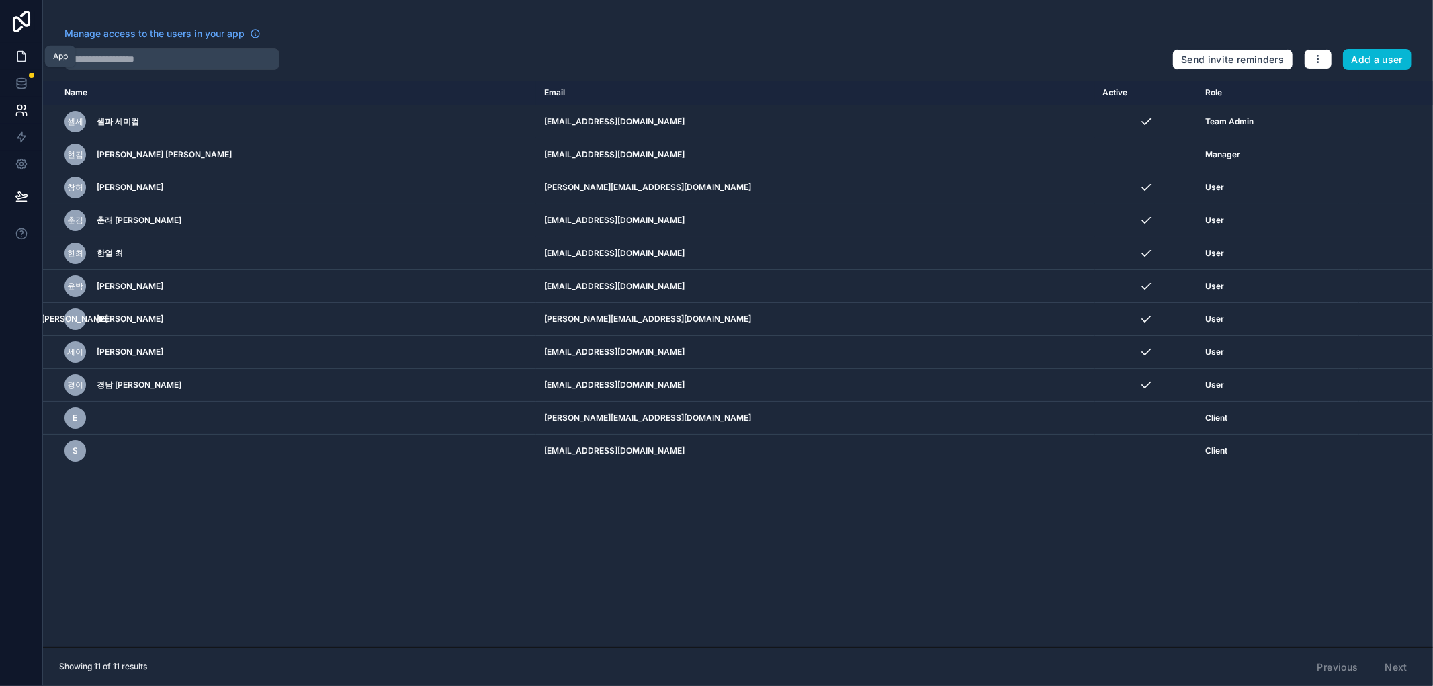
click at [25, 56] on icon at bounding box center [21, 57] width 8 height 10
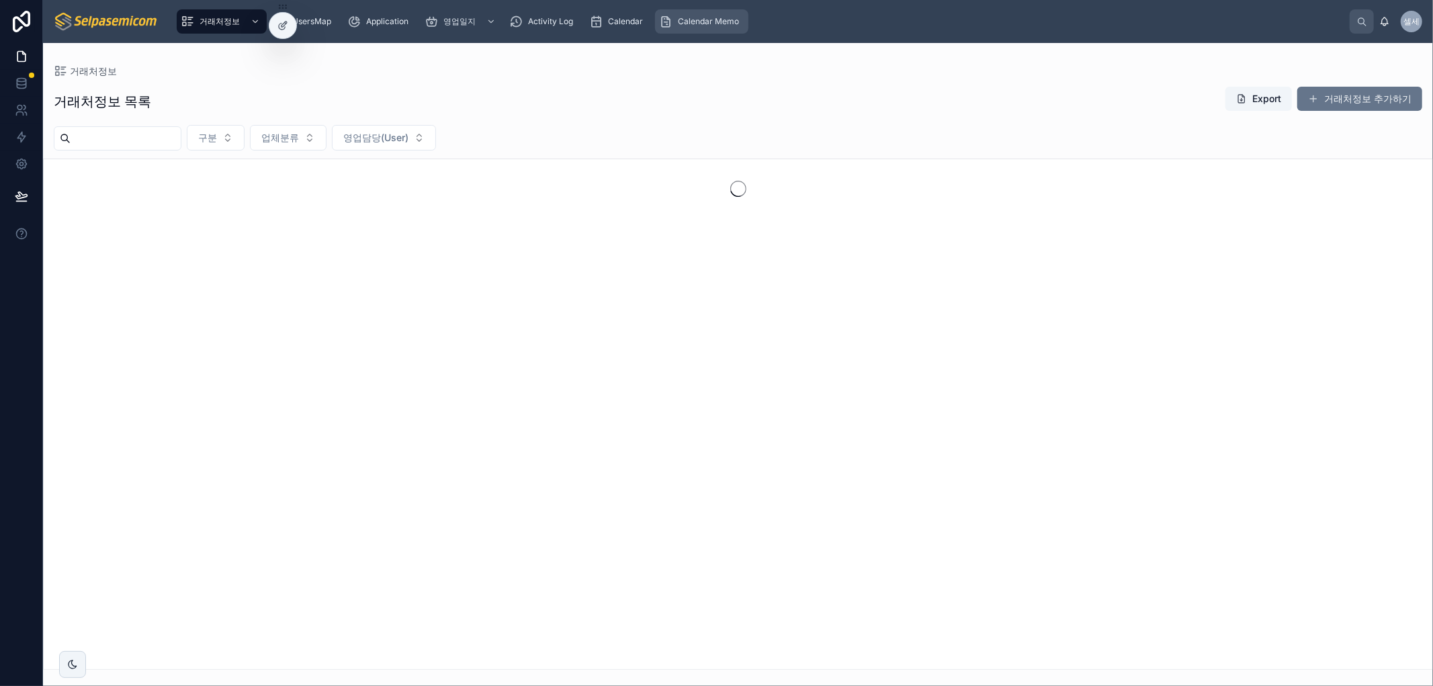
click at [681, 22] on span "Calendar Memo" at bounding box center [708, 21] width 61 height 11
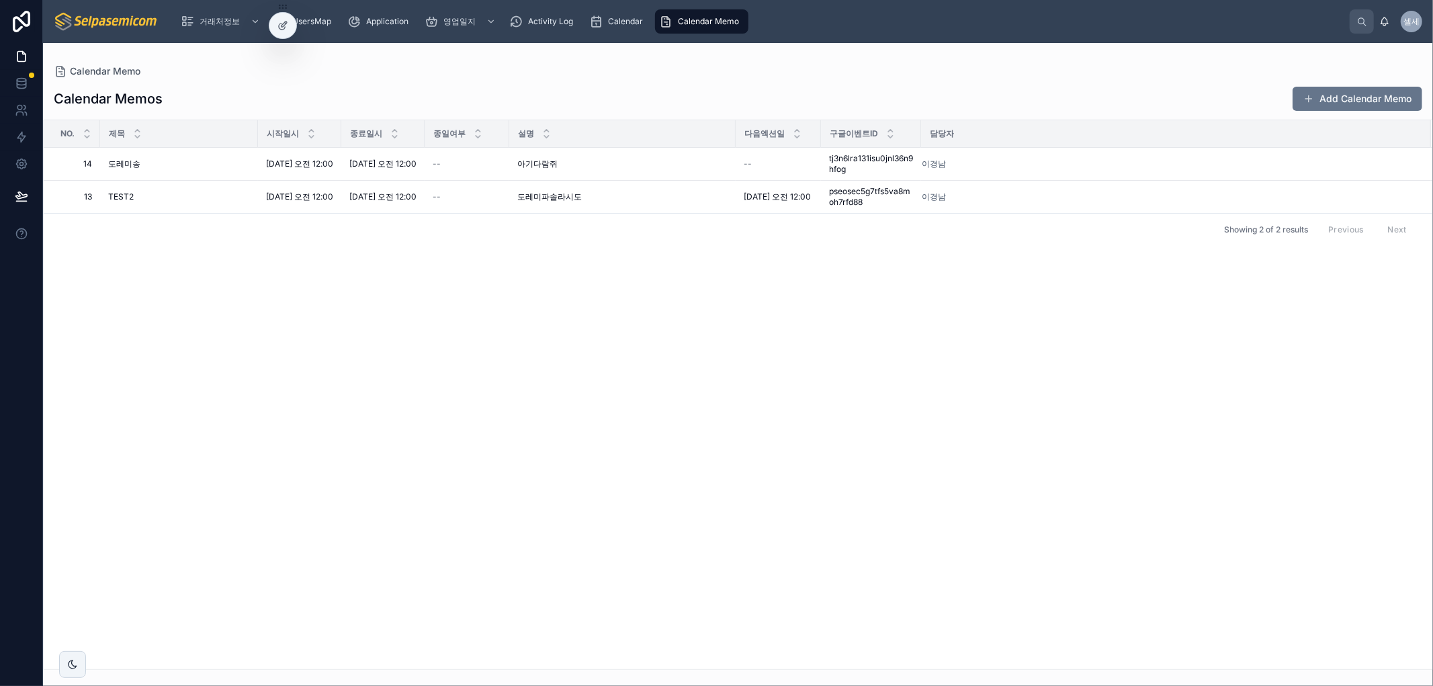
click at [1070, 368] on div "No. 제목 시작일시 종료일시 종일여부 설명 다음엑션일 구글이벤트ID 담당자 14 14 [PERSON_NAME] [DATE] 오전 12:00 …" at bounding box center [738, 394] width 1389 height 549
click at [637, 24] on span "Calendar" at bounding box center [625, 21] width 35 height 11
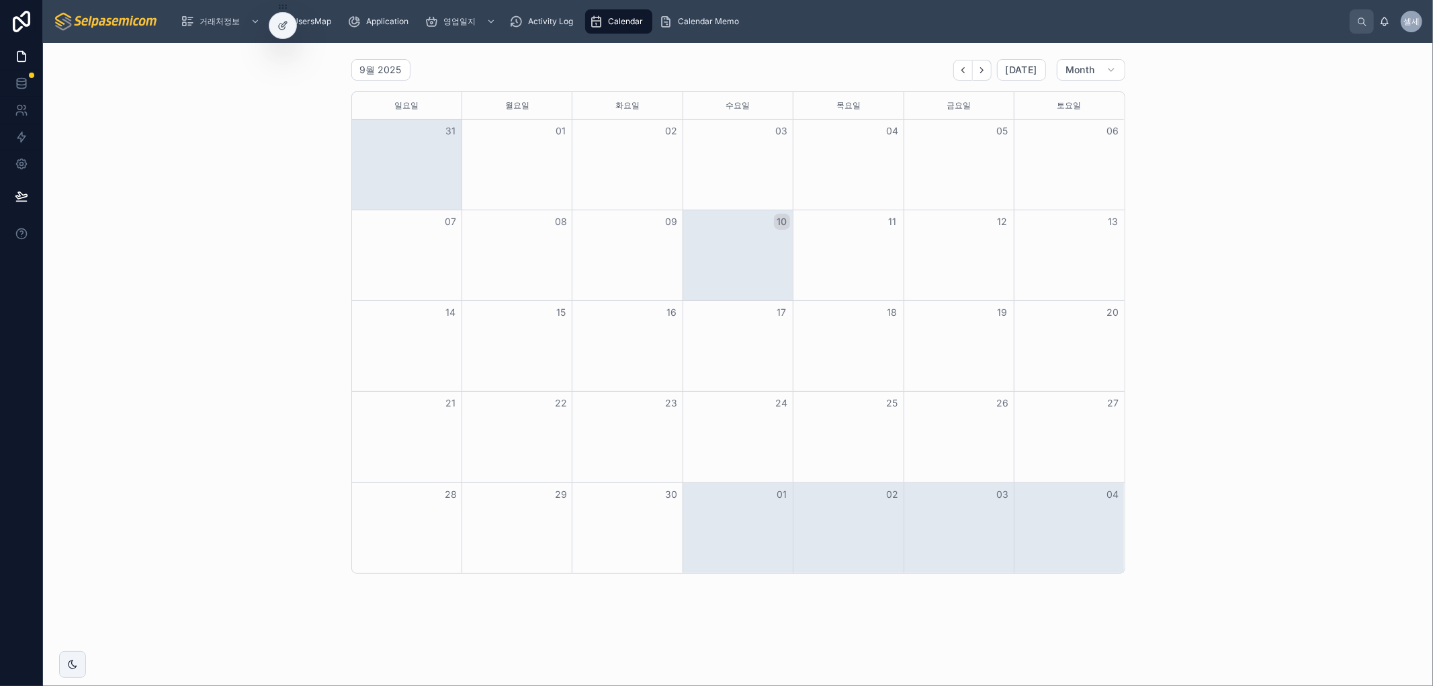
drag, startPoint x: 77, startPoint y: 441, endPoint x: 105, endPoint y: 465, distance: 37.2
click at [79, 441] on div "9월 2025 Today Month 일요일 월요일 화요일 수요일 목요일 금요일 토요일 31 01 02 03 04 05 06 07 08 09 1…" at bounding box center [738, 316] width 1369 height 525
click at [695, 25] on span "Calendar Memo" at bounding box center [708, 21] width 61 height 11
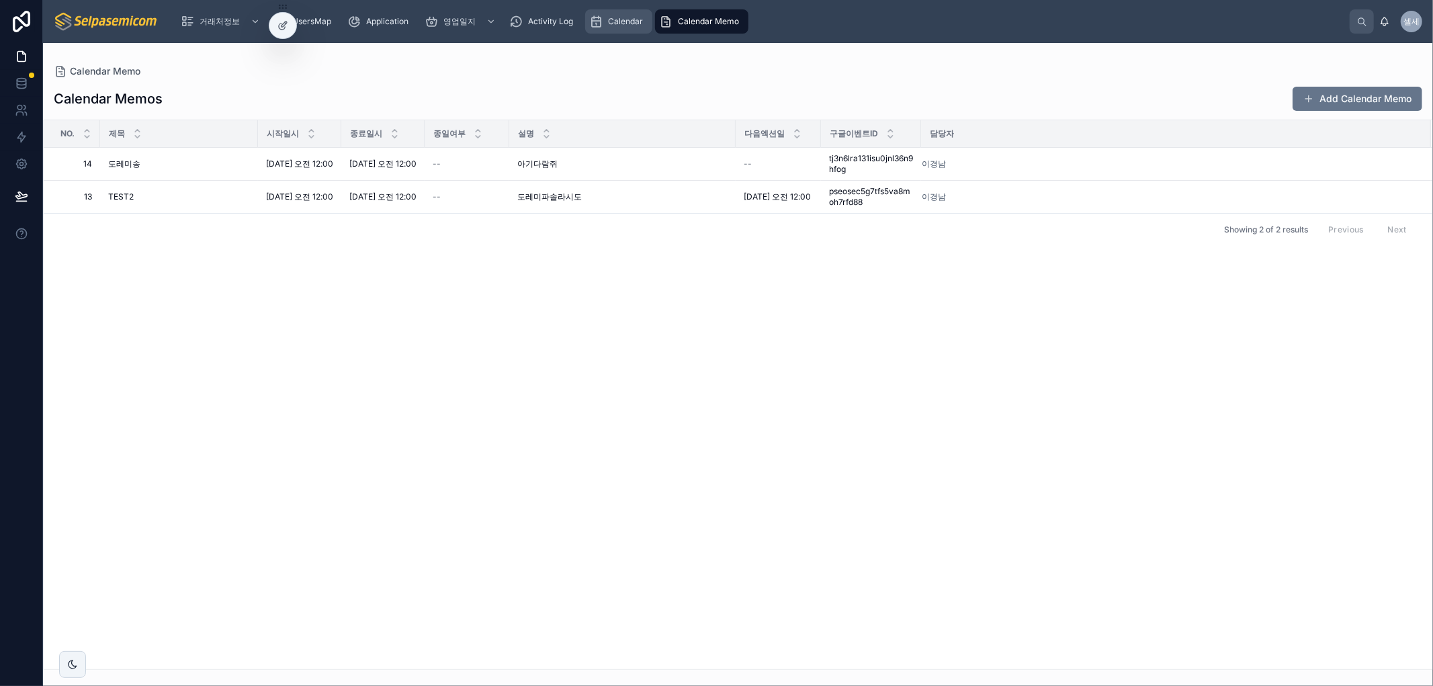
drag, startPoint x: 613, startPoint y: 19, endPoint x: 587, endPoint y: 21, distance: 25.7
click at [613, 18] on span "Calendar" at bounding box center [625, 21] width 35 height 11
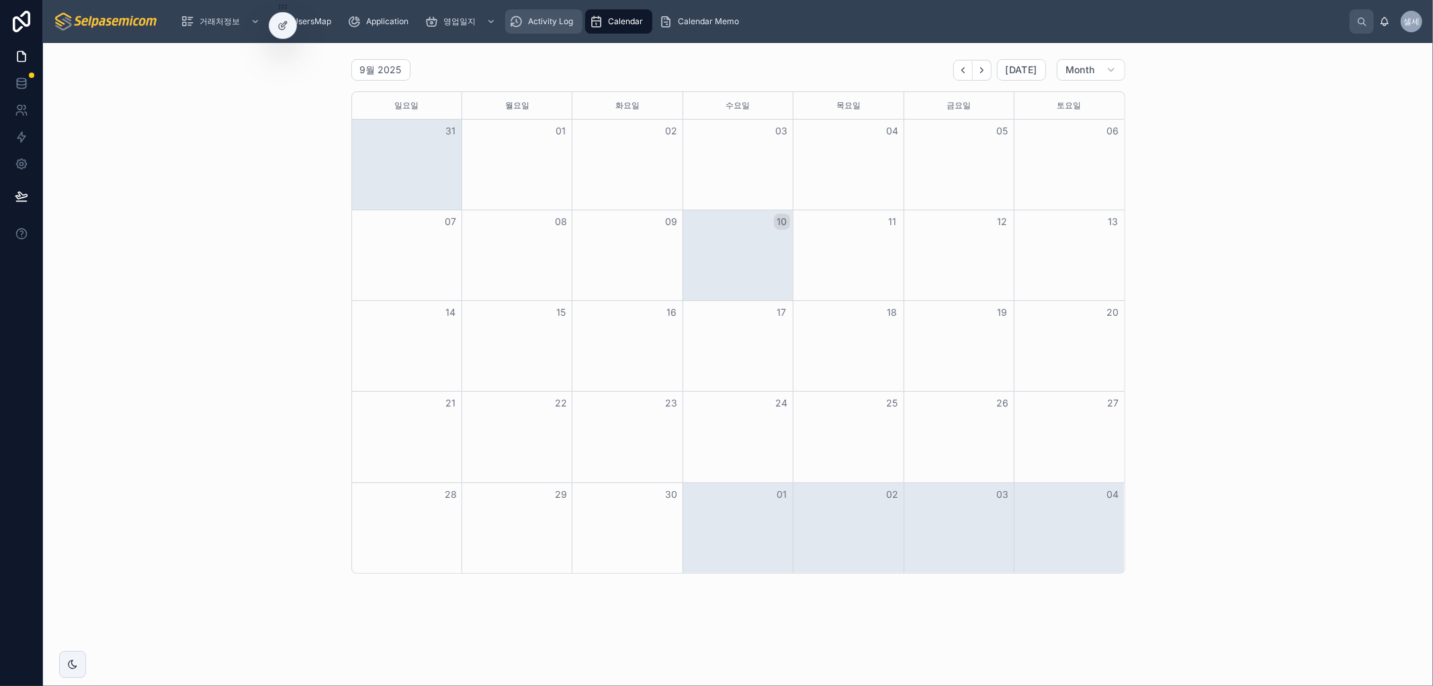
click at [548, 19] on span "Activity Log" at bounding box center [550, 21] width 45 height 11
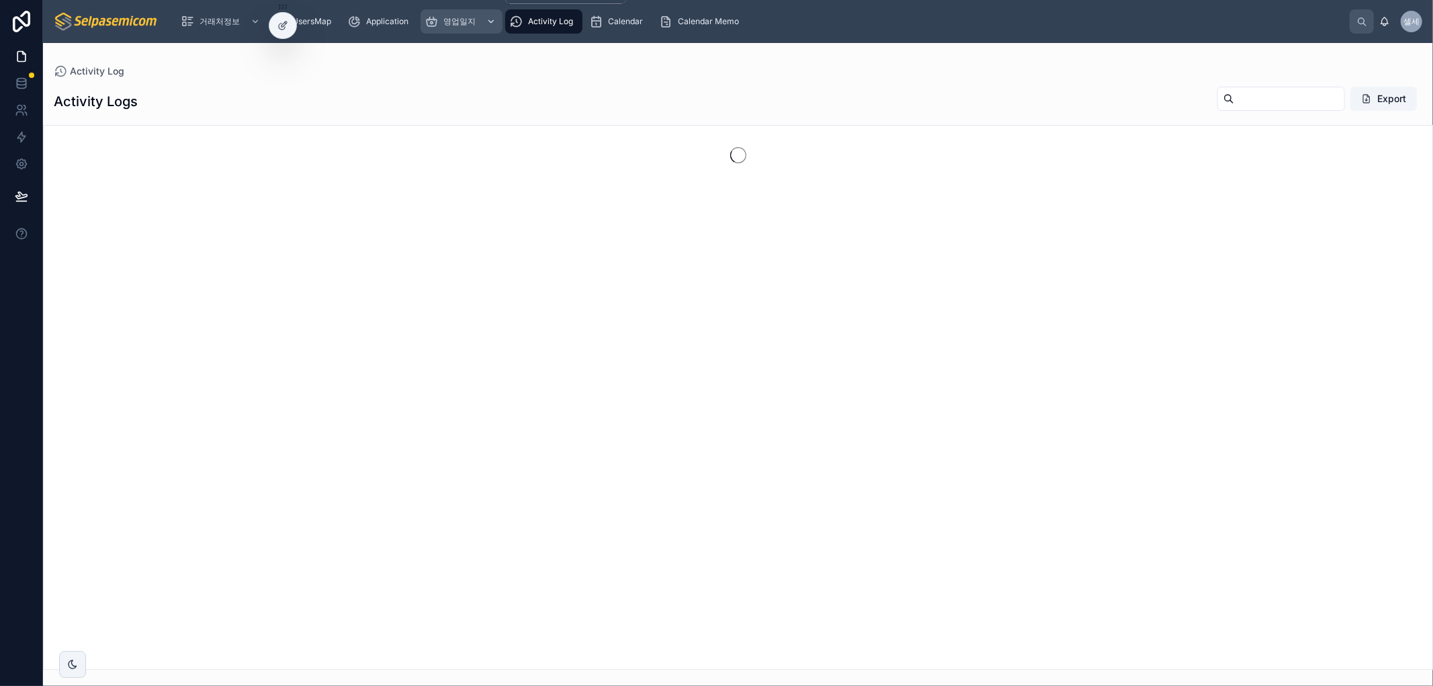
click at [462, 19] on span "영업일지" at bounding box center [459, 21] width 32 height 11
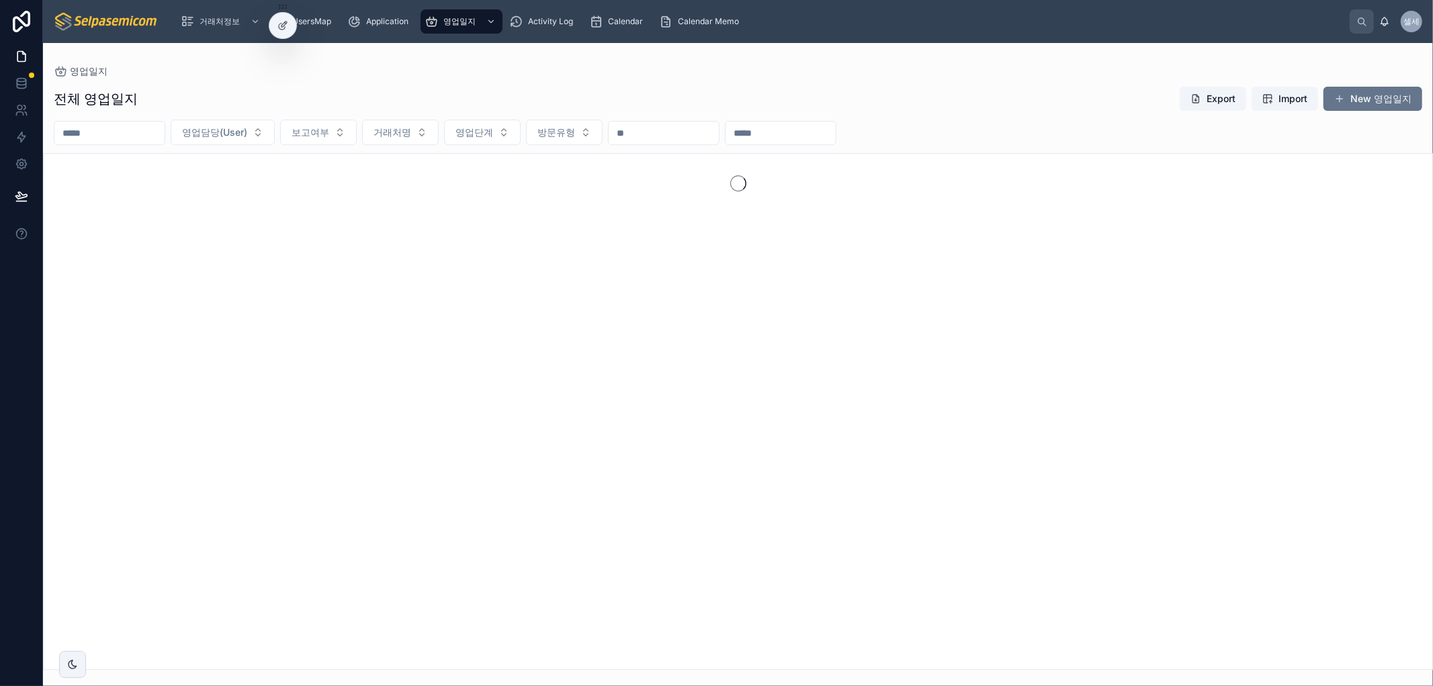
click at [713, 49] on div "영업일지 전체 영업일지 Export Import New 영업일지 영업담당(User) 보고여부 거래처명 영업단계 방문유형" at bounding box center [738, 356] width 1390 height 627
click at [619, 21] on span "Calendar" at bounding box center [625, 21] width 35 height 11
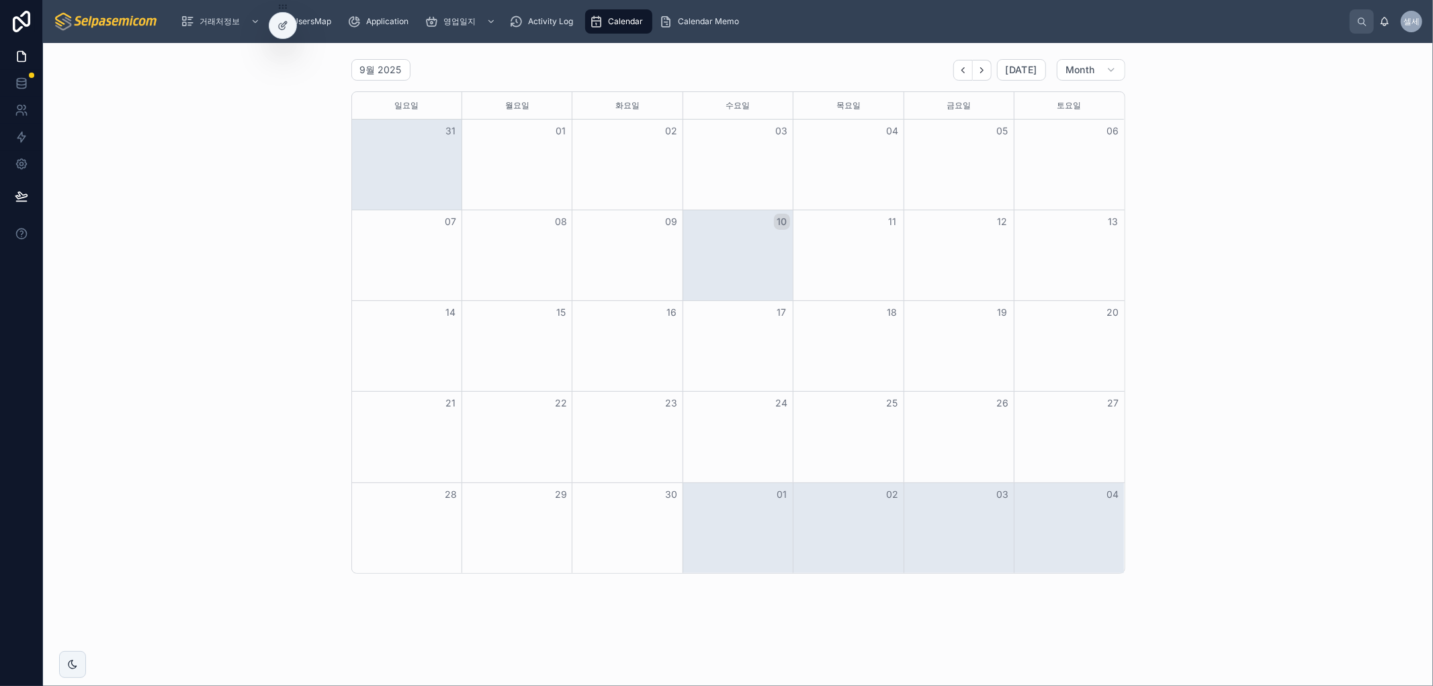
click at [183, 387] on div "9월 2025 Today Month 일요일 월요일 화요일 수요일 목요일 금요일 토요일 31 01 02 03 04 05 06 07 08 09 1…" at bounding box center [738, 316] width 1369 height 525
click at [284, 24] on icon at bounding box center [282, 25] width 11 height 11
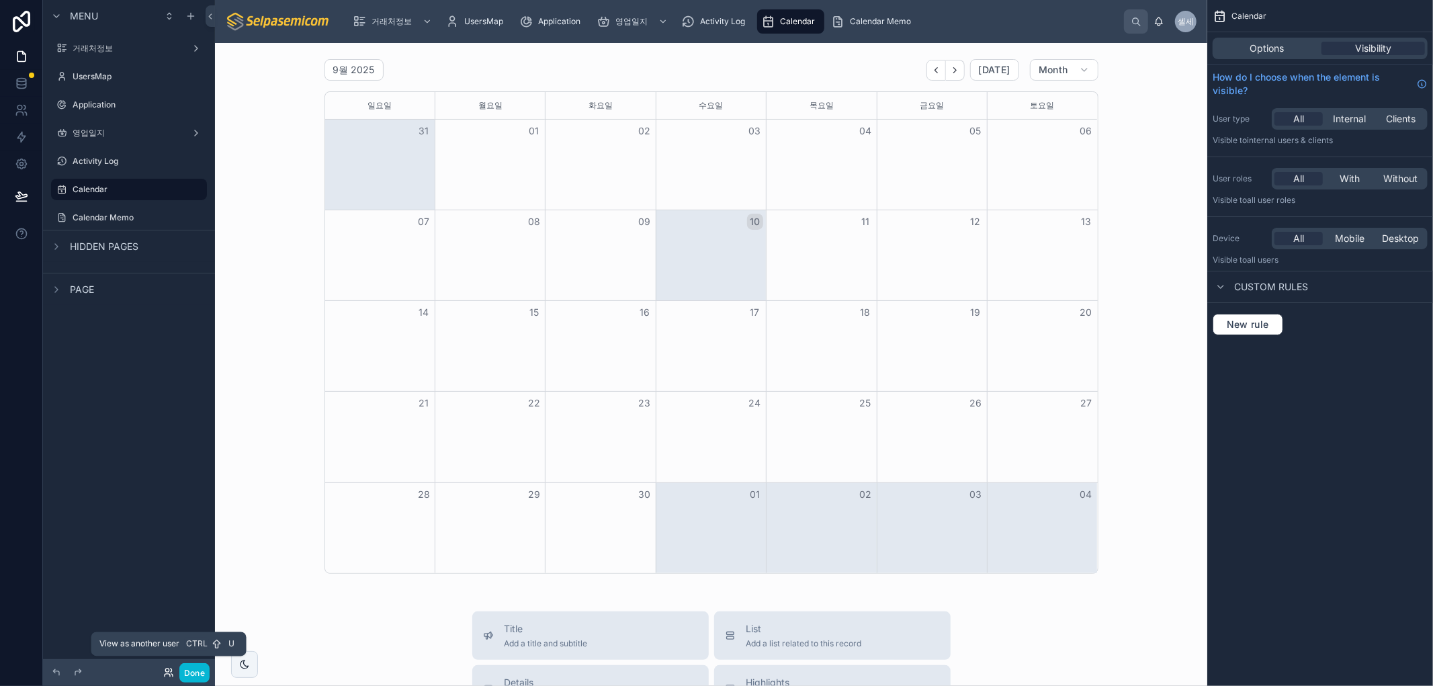
click at [169, 674] on icon at bounding box center [167, 675] width 5 height 3
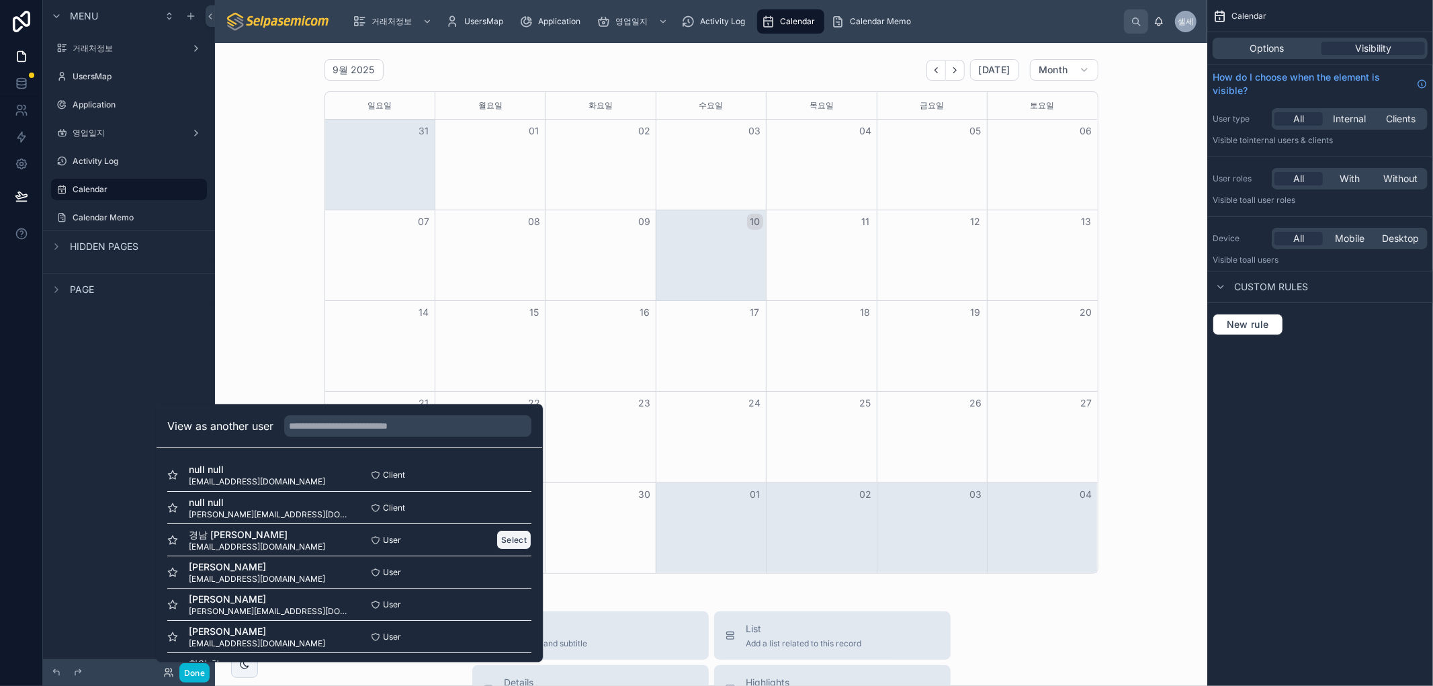
click at [496, 539] on button "Select" at bounding box center [513, 539] width 35 height 19
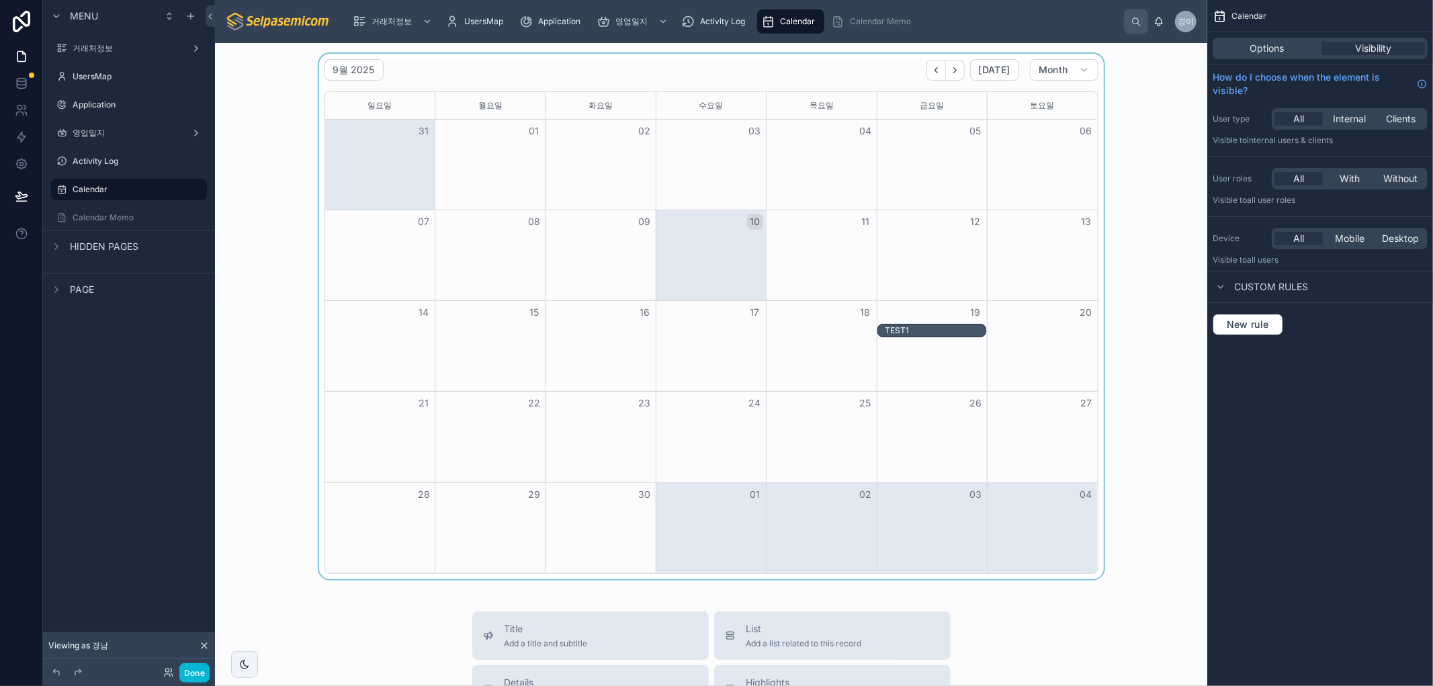
click at [1164, 318] on div at bounding box center [711, 316] width 971 height 525
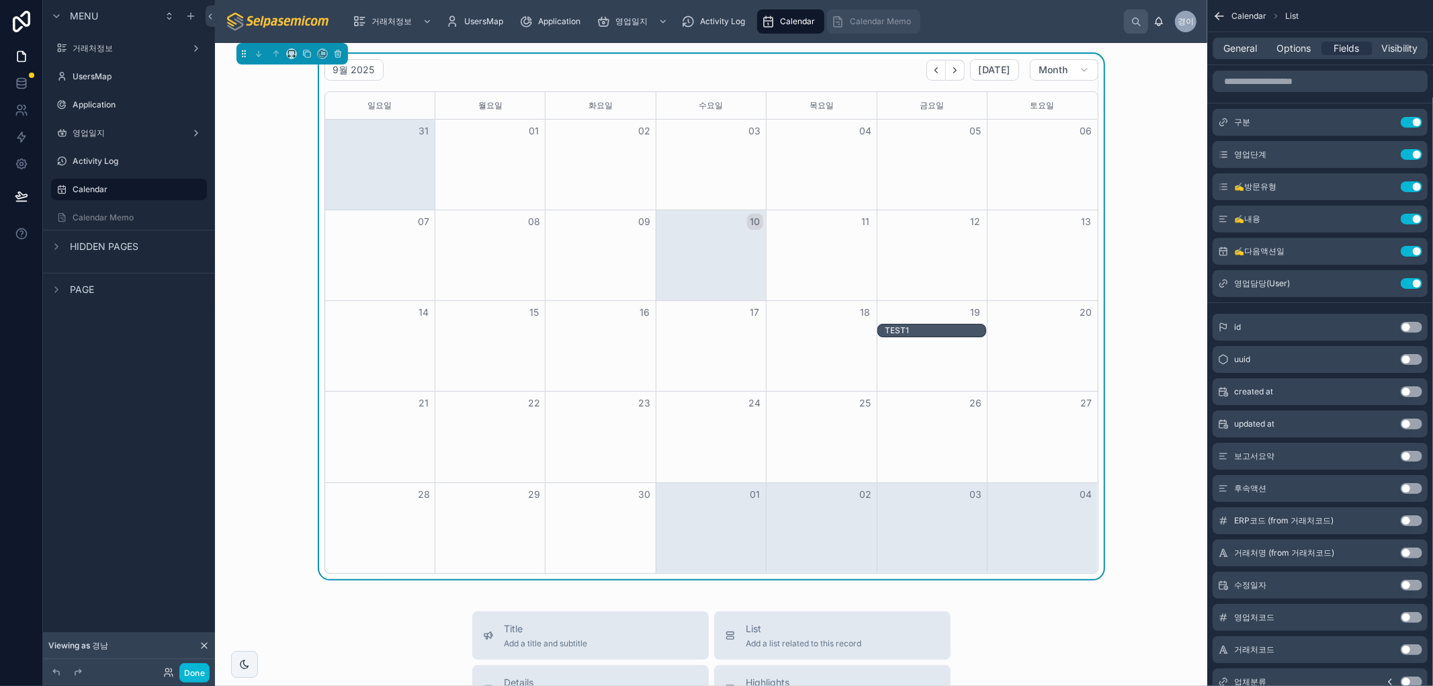
click at [894, 25] on span "Calendar Memo" at bounding box center [880, 21] width 61 height 11
